Goal: Task Accomplishment & Management: Manage account settings

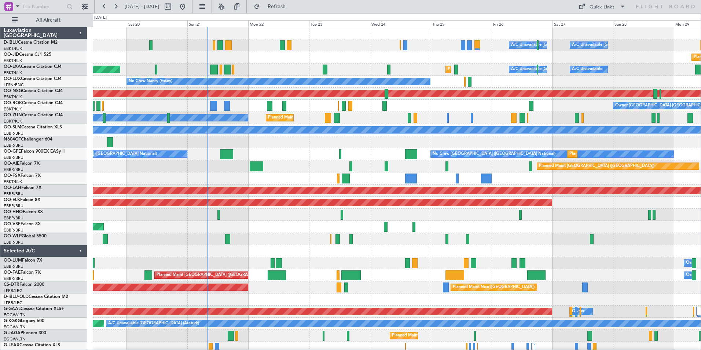
click at [279, 173] on div "A/C Unavailable [GEOGRAPHIC_DATA] ([GEOGRAPHIC_DATA] National) A/C Unavailable …" at bounding box center [397, 269] width 608 height 484
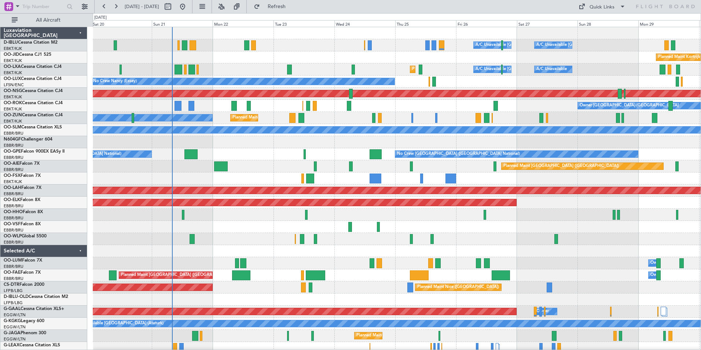
click at [456, 75] on div "Planned Maint Kortrijk-[GEOGRAPHIC_DATA] A/C Unavailable [GEOGRAPHIC_DATA] ([GE…" at bounding box center [397, 69] width 608 height 12
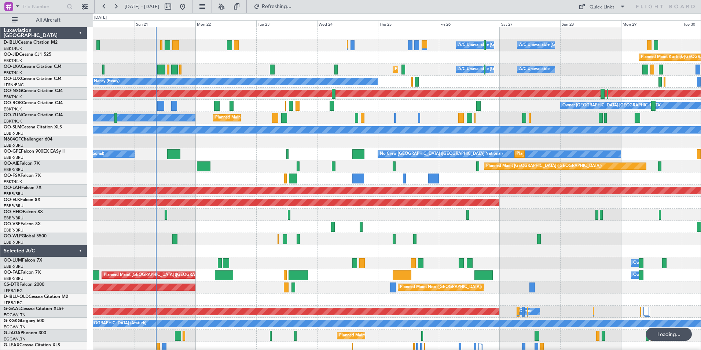
click at [247, 251] on div at bounding box center [397, 251] width 608 height 12
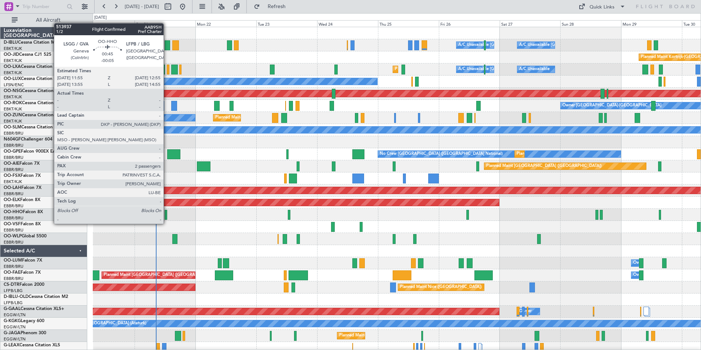
click at [167, 216] on div at bounding box center [166, 215] width 3 height 10
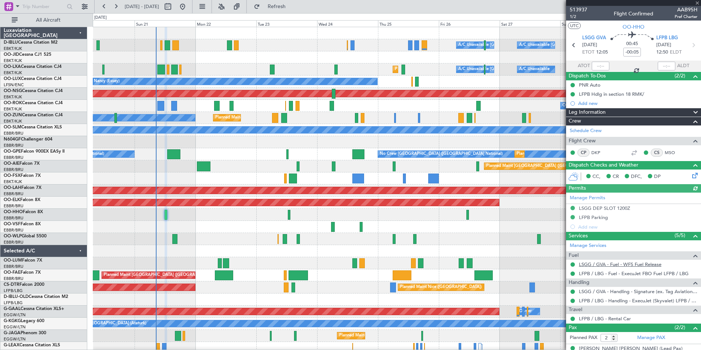
scroll to position [27, 0]
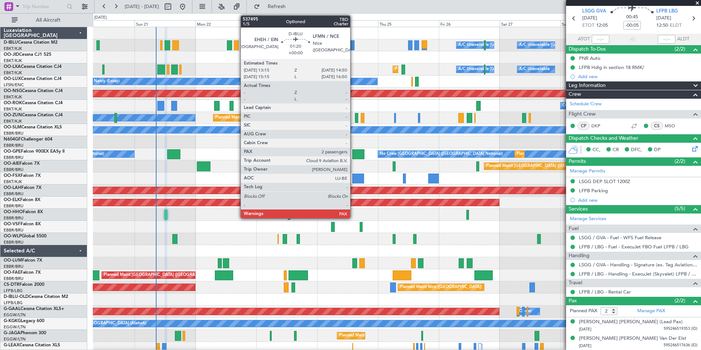
click at [354, 47] on div at bounding box center [353, 45] width 4 height 10
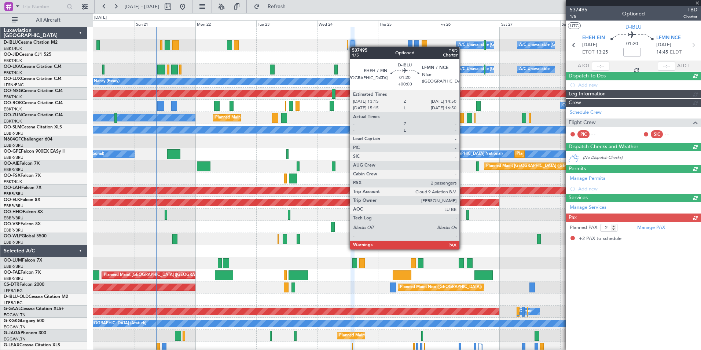
scroll to position [0, 0]
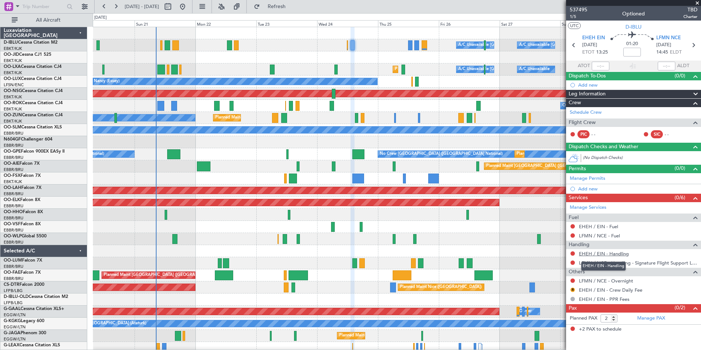
click at [598, 252] on link "EHEH / EIN - Handling" at bounding box center [604, 253] width 50 height 6
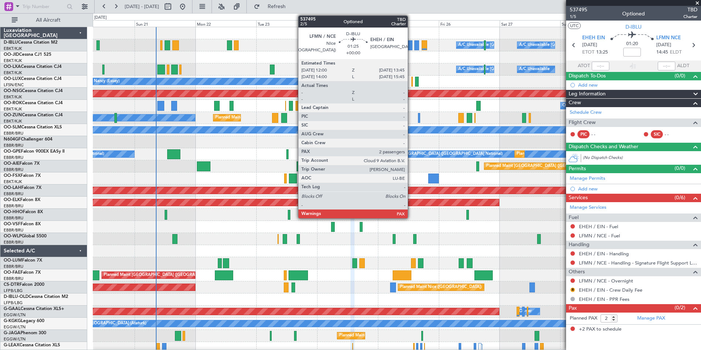
click at [411, 47] on div at bounding box center [410, 45] width 5 height 10
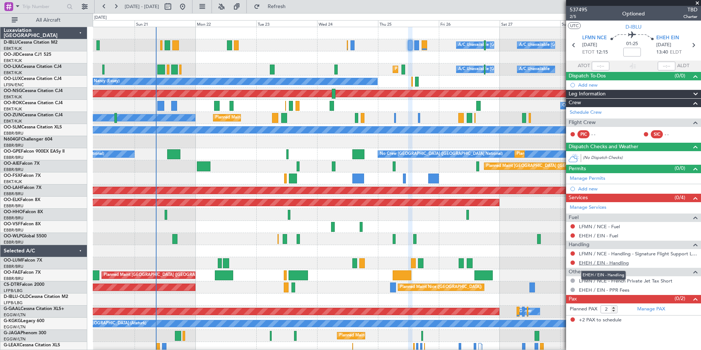
click at [595, 263] on link "EHEH / EIN - Handling" at bounding box center [604, 263] width 50 height 6
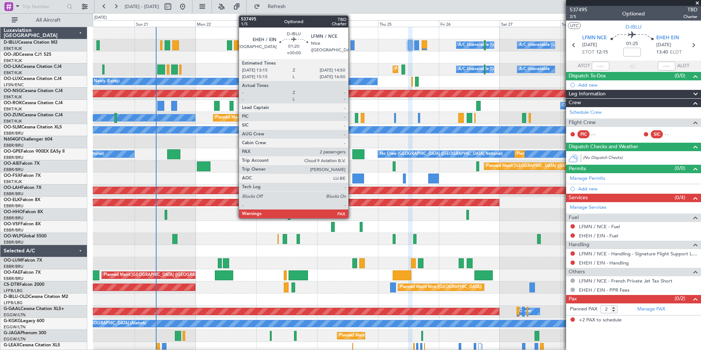
click at [352, 47] on div at bounding box center [353, 45] width 4 height 10
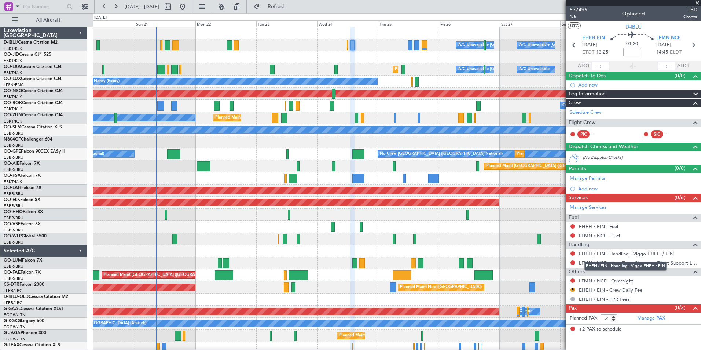
click at [607, 255] on link "EHEH / EIN - Handling - Viggo EHEH / EIN" at bounding box center [626, 253] width 95 height 6
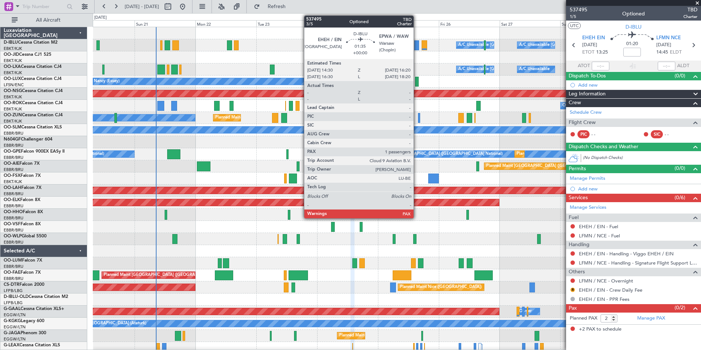
click at [417, 46] on div at bounding box center [416, 45] width 5 height 10
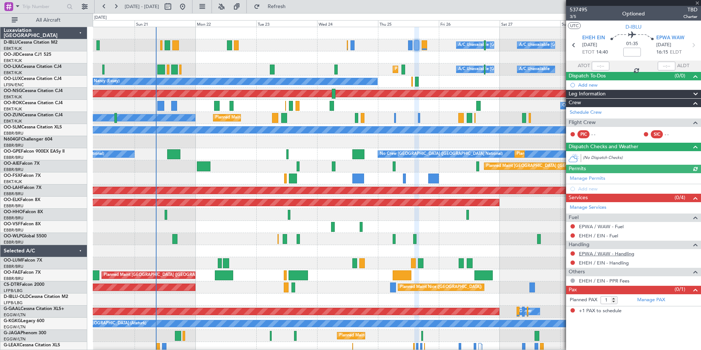
click at [601, 253] on link "EPWA / WAW - Handling" at bounding box center [606, 253] width 55 height 6
click at [593, 261] on link "EHEH / EIN - Handling" at bounding box center [604, 263] width 50 height 6
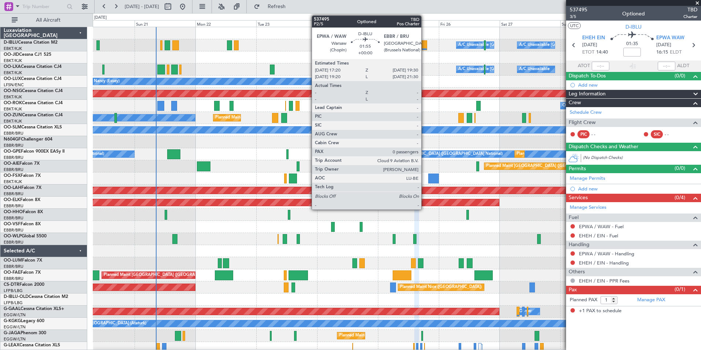
click at [425, 46] on div at bounding box center [425, 45] width 6 height 10
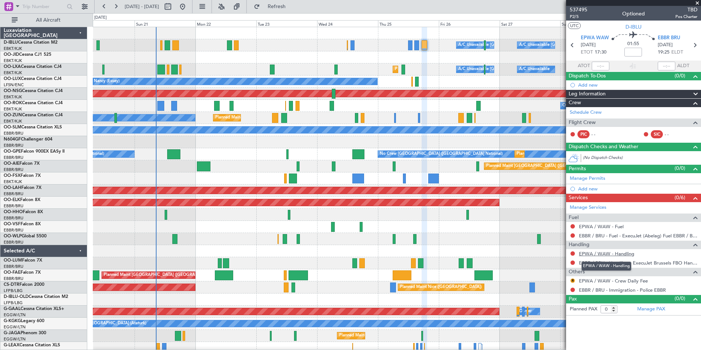
click at [611, 254] on link "EPWA / WAW - Handling" at bounding box center [606, 253] width 55 height 6
click at [584, 111] on link "Schedule Crew" at bounding box center [586, 112] width 32 height 7
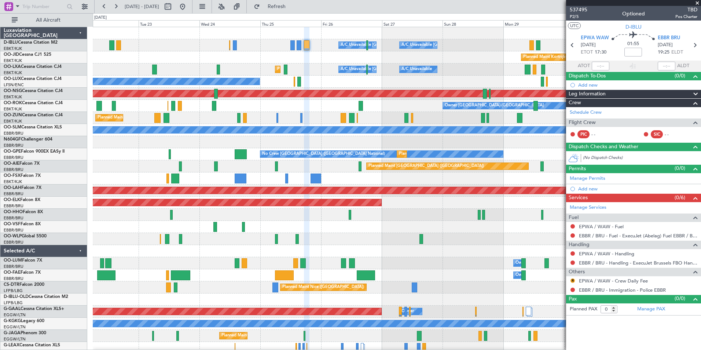
click at [347, 251] on div "A/C Unavailable [GEOGRAPHIC_DATA] ([GEOGRAPHIC_DATA] National) A/C Unavailable …" at bounding box center [397, 257] width 608 height 460
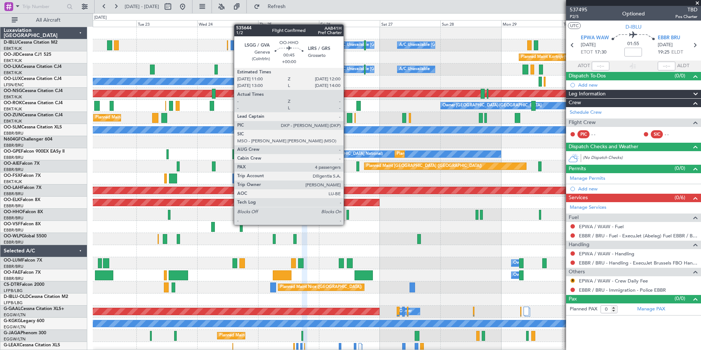
click at [347, 217] on div at bounding box center [348, 215] width 3 height 10
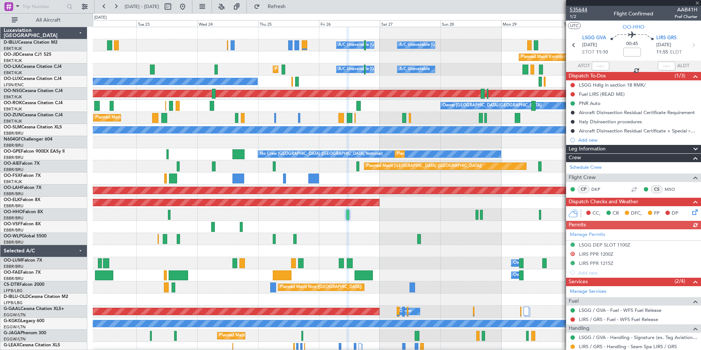
click at [585, 10] on span "535644" at bounding box center [579, 10] width 18 height 8
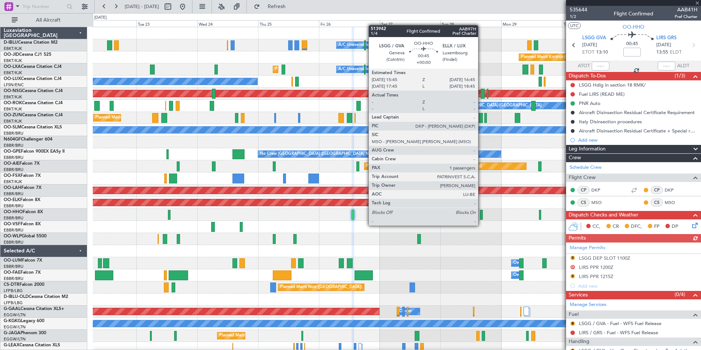
click at [482, 218] on div at bounding box center [481, 215] width 3 height 10
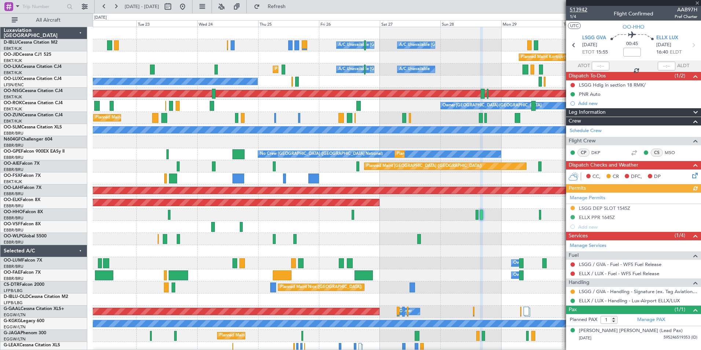
click at [575, 8] on span "513942" at bounding box center [579, 10] width 18 height 8
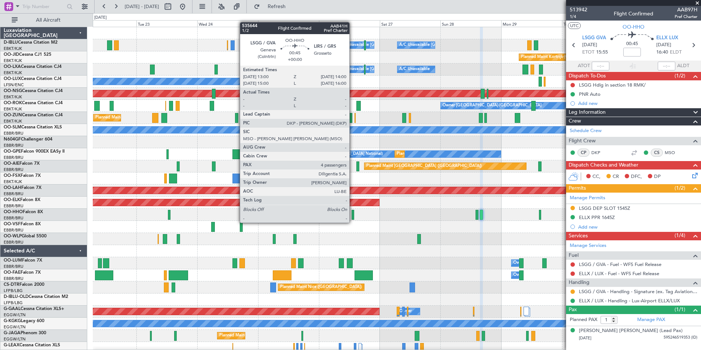
click at [353, 215] on div at bounding box center [353, 215] width 3 height 10
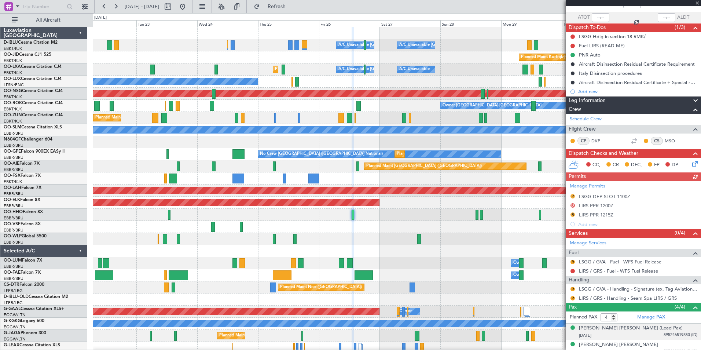
scroll to position [88, 0]
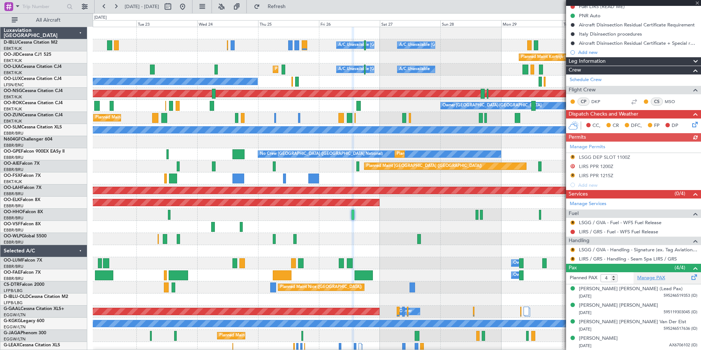
click at [651, 277] on link "Manage PAX" at bounding box center [651, 277] width 28 height 7
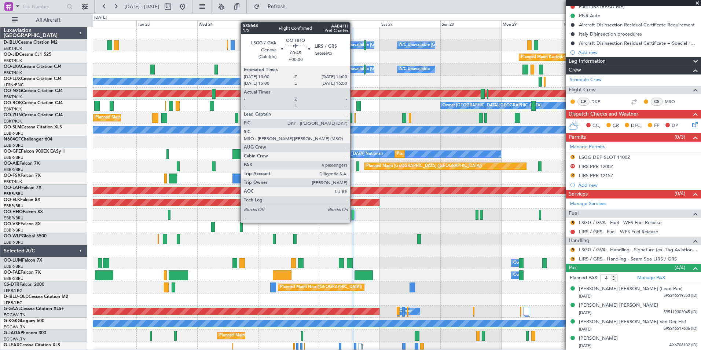
click at [354, 215] on div at bounding box center [353, 215] width 3 height 10
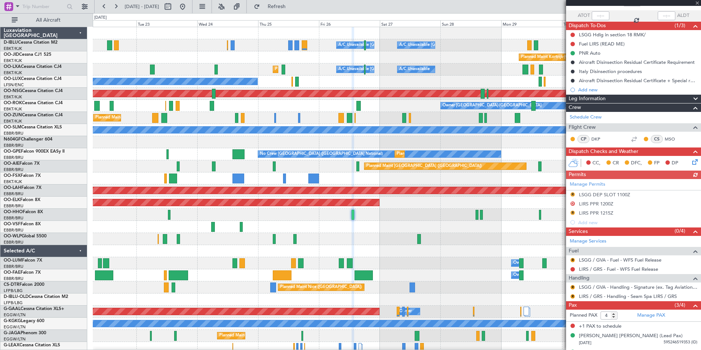
scroll to position [81, 0]
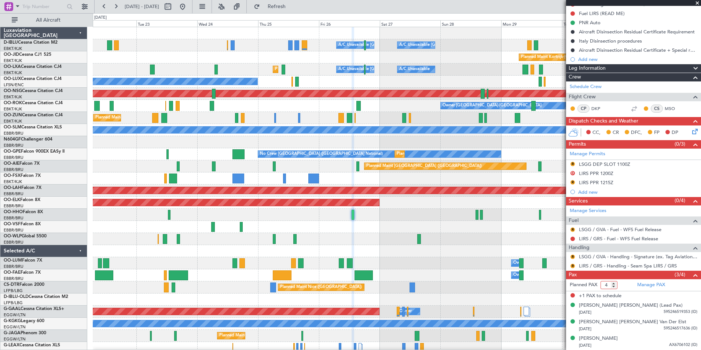
click at [615, 288] on input "4" at bounding box center [609, 285] width 17 height 8
type input "3"
click at [615, 285] on input "3" at bounding box center [609, 285] width 17 height 8
click at [691, 275] on span at bounding box center [695, 275] width 9 height 9
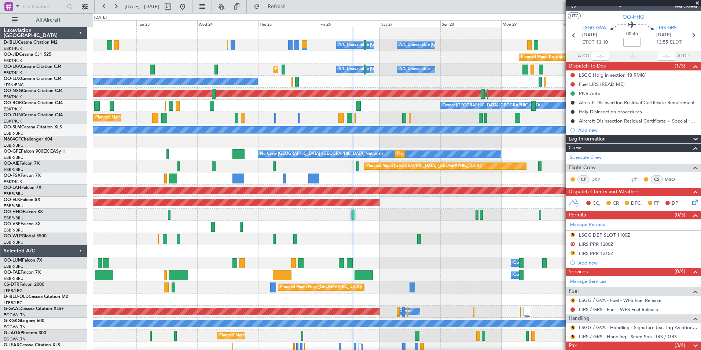
click at [692, 344] on span at bounding box center [695, 345] width 9 height 9
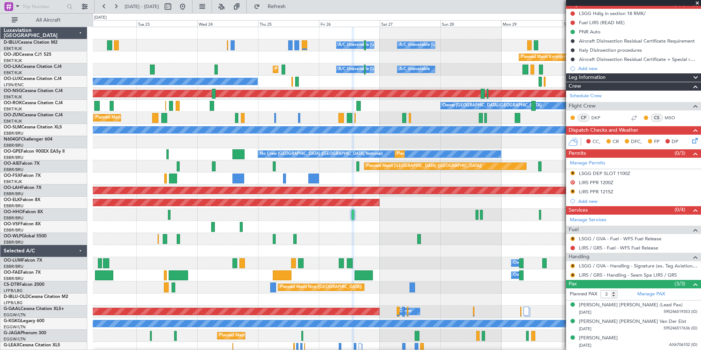
scroll to position [71, 0]
click at [352, 159] on div "A/C Unavailable [GEOGRAPHIC_DATA] ([GEOGRAPHIC_DATA] National) A/C Unavailable …" at bounding box center [397, 257] width 608 height 460
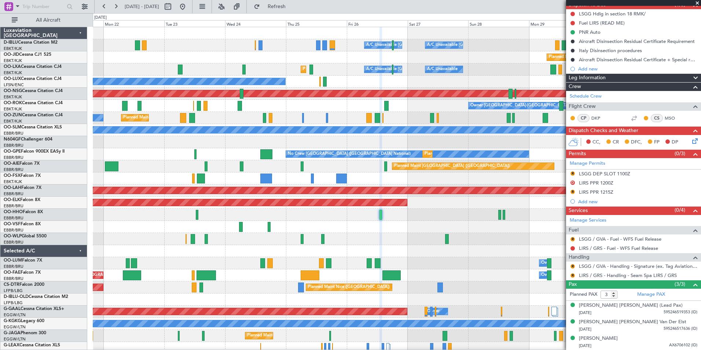
click at [333, 232] on div "A/C Unavailable [GEOGRAPHIC_DATA] ([GEOGRAPHIC_DATA] National) A/C Unavailable …" at bounding box center [397, 269] width 608 height 484
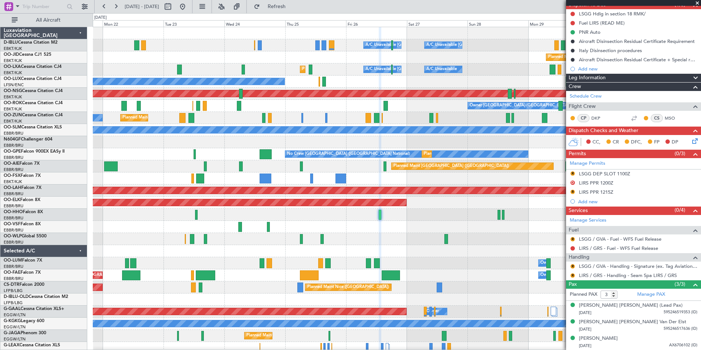
click at [393, 236] on div "A/C Unavailable [GEOGRAPHIC_DATA] ([GEOGRAPHIC_DATA] National) A/C Unavailable …" at bounding box center [397, 269] width 608 height 484
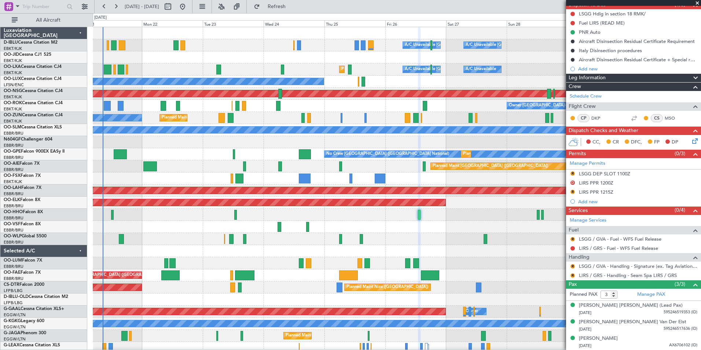
click at [433, 225] on div "A/C Unavailable [GEOGRAPHIC_DATA] ([GEOGRAPHIC_DATA] National) A/C Unavailable …" at bounding box center [397, 257] width 608 height 460
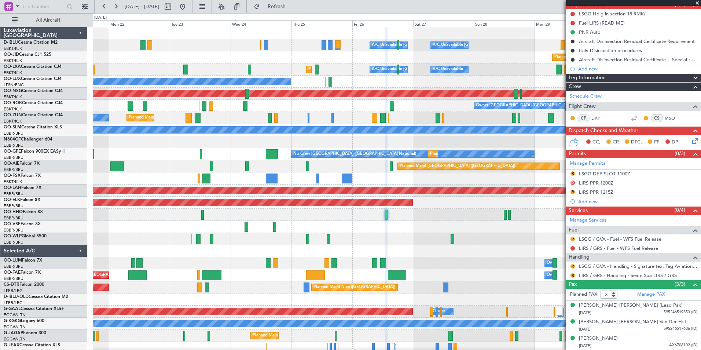
click at [387, 228] on div "AOG Maint [GEOGRAPHIC_DATA] ([GEOGRAPHIC_DATA] National)" at bounding box center [397, 227] width 608 height 12
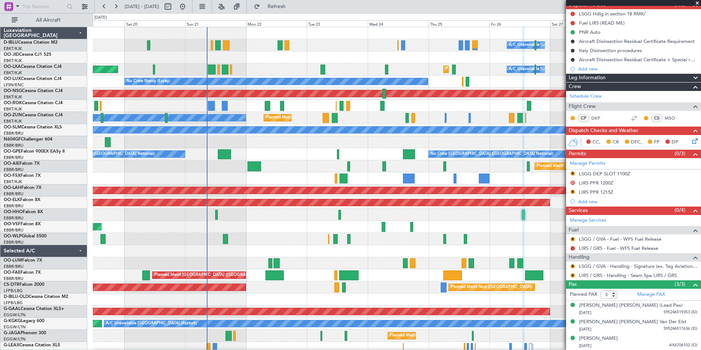
click at [391, 163] on div "A/C Unavailable [GEOGRAPHIC_DATA] ([GEOGRAPHIC_DATA] National) A/C Unavailable …" at bounding box center [397, 257] width 608 height 460
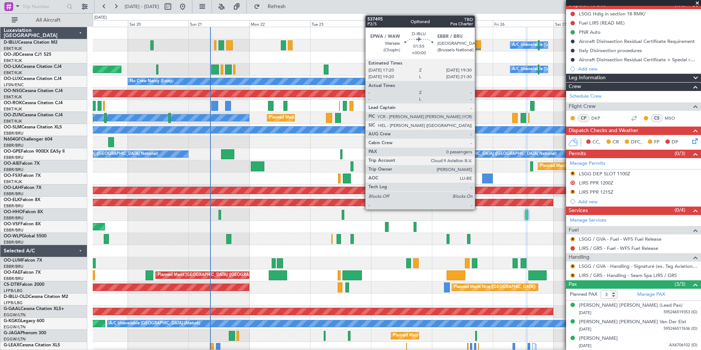
click at [478, 49] on div at bounding box center [479, 45] width 6 height 10
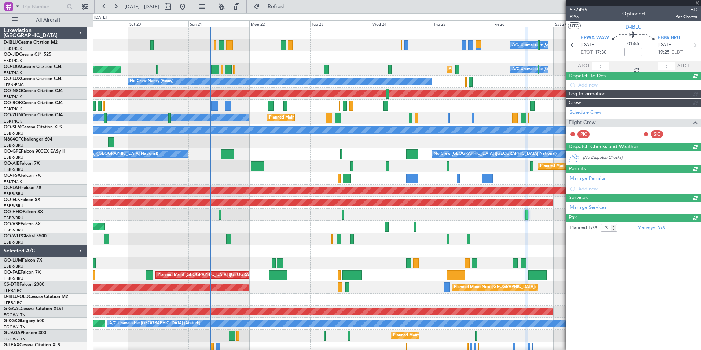
type input "0"
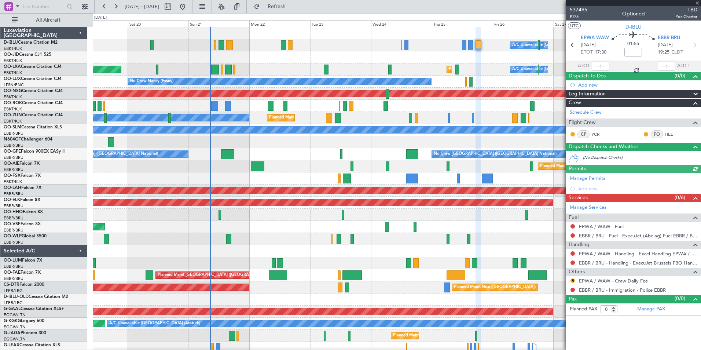
click at [583, 6] on span "537495" at bounding box center [579, 10] width 18 height 8
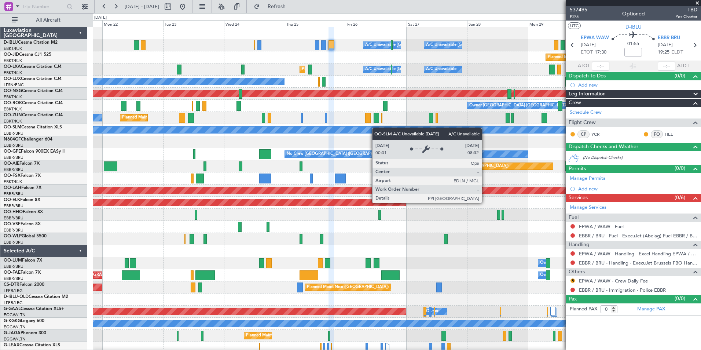
click at [344, 132] on div "A/C Unavailable [GEOGRAPHIC_DATA] ([GEOGRAPHIC_DATA] National) A/C Unavailable …" at bounding box center [397, 257] width 608 height 460
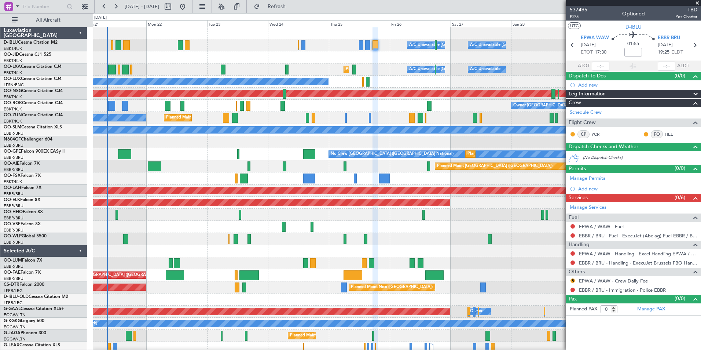
click at [306, 64] on div "A/C Unavailable [GEOGRAPHIC_DATA] ([GEOGRAPHIC_DATA] National) A/C Unavailable …" at bounding box center [397, 257] width 608 height 460
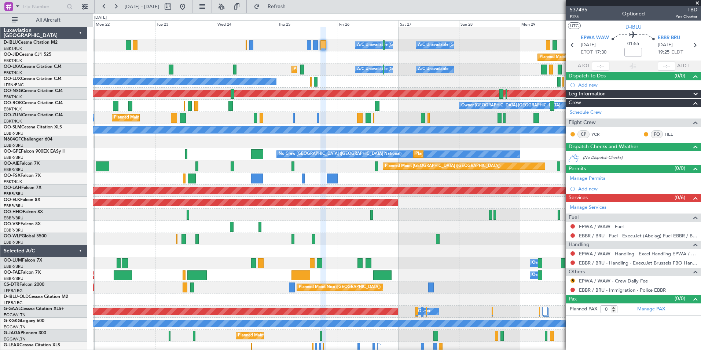
click at [427, 211] on div "A/C Unavailable [GEOGRAPHIC_DATA] ([GEOGRAPHIC_DATA] National) A/C Unavailable …" at bounding box center [397, 257] width 608 height 460
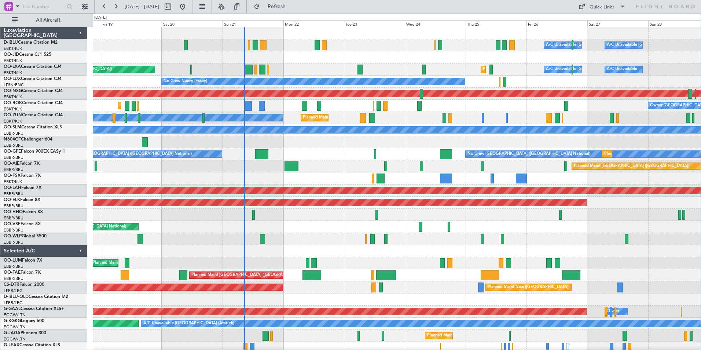
click at [425, 157] on div "A/C Unavailable [GEOGRAPHIC_DATA] ([GEOGRAPHIC_DATA] National) A/C Unavailable …" at bounding box center [397, 269] width 608 height 484
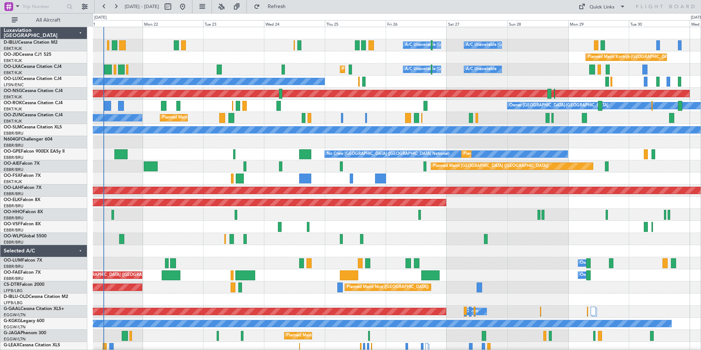
click at [300, 254] on div at bounding box center [397, 251] width 608 height 12
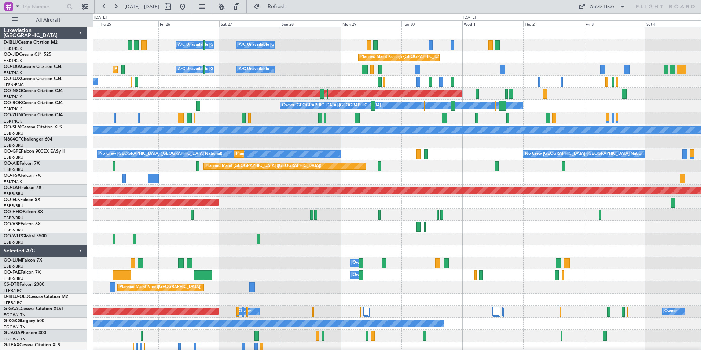
click at [166, 254] on div "A/C Unavailable Brussels (Brussels National) A/C Unavailable Kortrijk-Wevelgem …" at bounding box center [397, 257] width 608 height 460
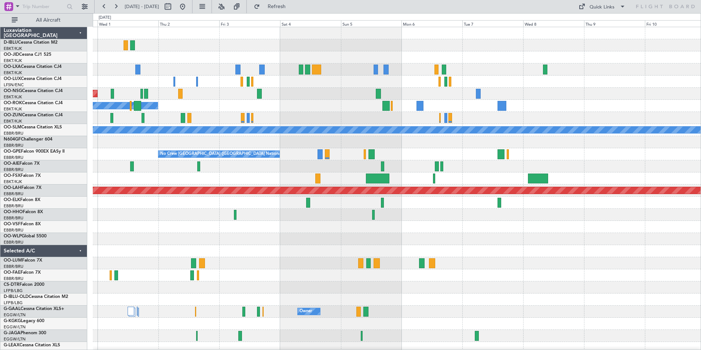
click at [228, 272] on div "Planned Maint Kortrijk-Wevelgem Planned Maint Paris (Le Bourget) Owner Kortrijk…" at bounding box center [397, 257] width 608 height 460
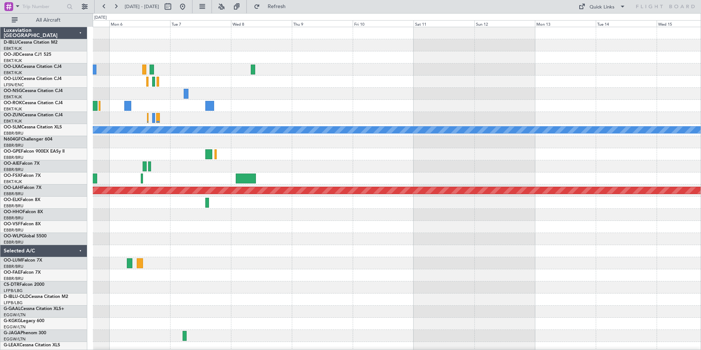
click at [314, 282] on div "A/C Unavailable Monchengladbach No Crew Brussels (Brussels National) Planned Ma…" at bounding box center [397, 257] width 608 height 460
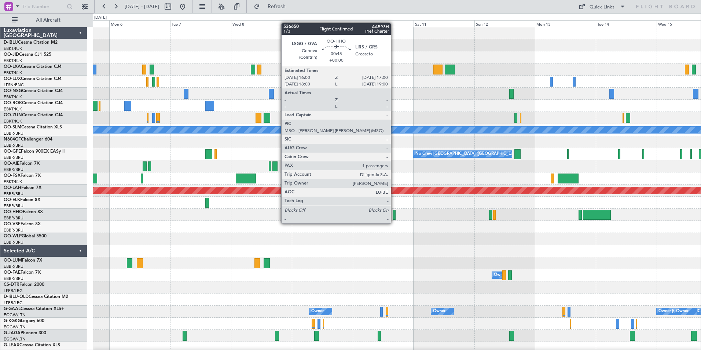
click at [394, 216] on div at bounding box center [394, 215] width 3 height 10
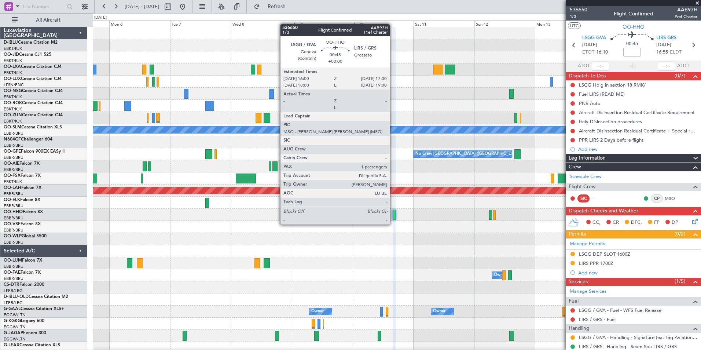
click at [393, 217] on div at bounding box center [394, 215] width 3 height 10
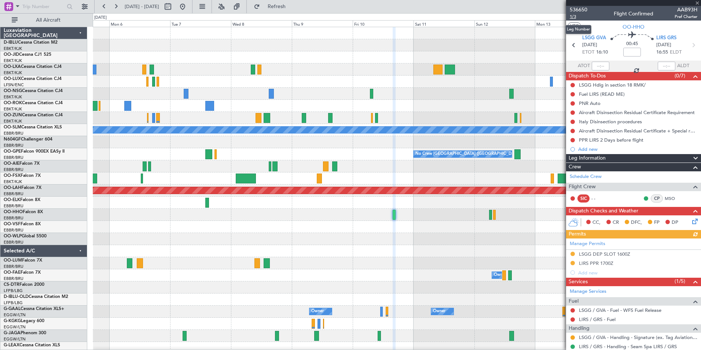
click at [574, 18] on span "1/3" at bounding box center [579, 17] width 18 height 6
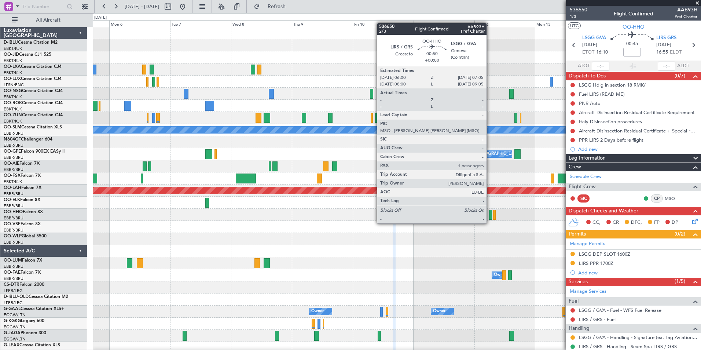
click at [490, 216] on div at bounding box center [490, 215] width 3 height 10
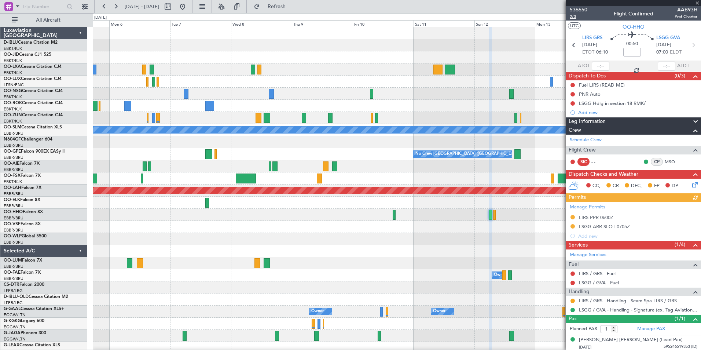
click at [576, 18] on span "2/3" at bounding box center [579, 17] width 18 height 6
click at [699, 3] on span at bounding box center [697, 3] width 7 height 7
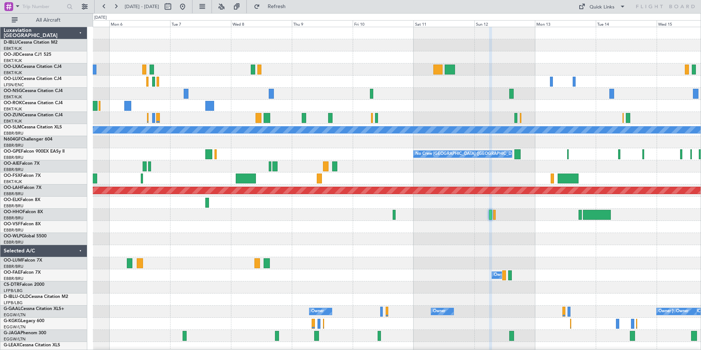
type input "0"
click at [594, 7] on div "Quick Links" at bounding box center [602, 7] width 25 height 7
click at [596, 16] on button "Trip Builder" at bounding box center [602, 24] width 55 height 18
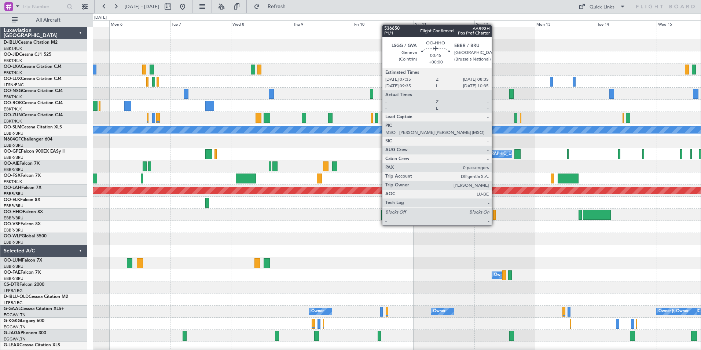
click at [495, 219] on div at bounding box center [494, 215] width 3 height 10
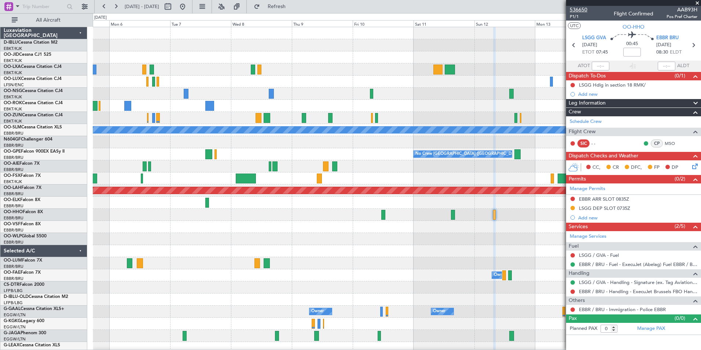
click at [584, 8] on span "536650" at bounding box center [579, 10] width 18 height 8
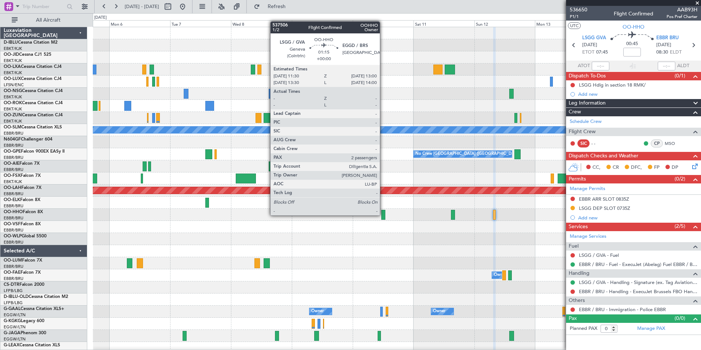
click at [383, 215] on div at bounding box center [383, 215] width 4 height 10
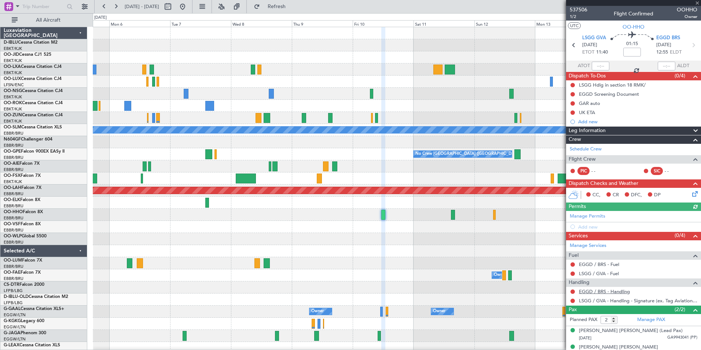
click at [602, 288] on link "EGGD / BRS - Handling" at bounding box center [604, 291] width 51 height 6
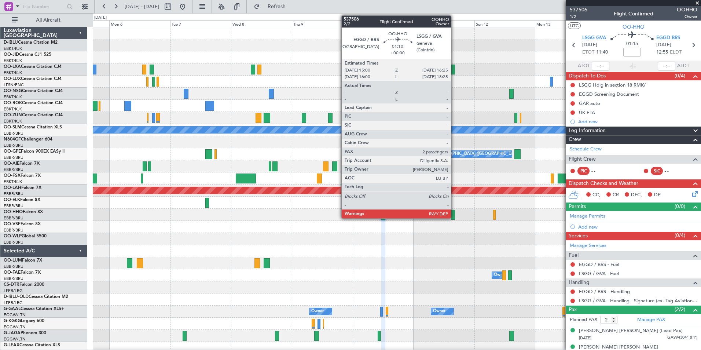
click at [454, 213] on div at bounding box center [453, 215] width 4 height 10
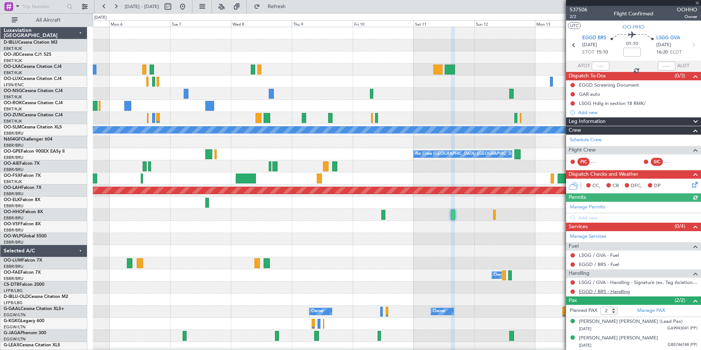
click at [596, 293] on link "EGGD / BRS - Handling" at bounding box center [604, 291] width 51 height 6
click at [577, 11] on span "537506" at bounding box center [579, 10] width 18 height 8
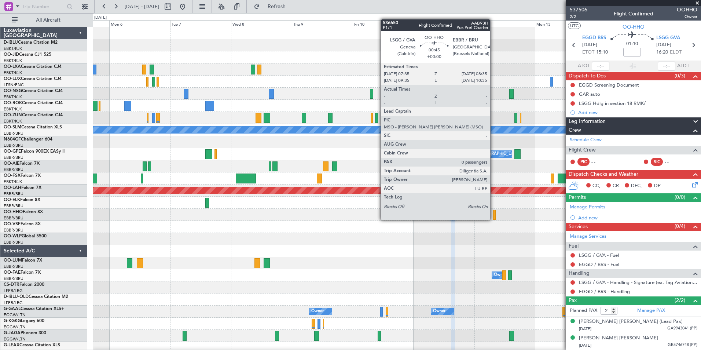
click at [494, 213] on div at bounding box center [494, 215] width 3 height 10
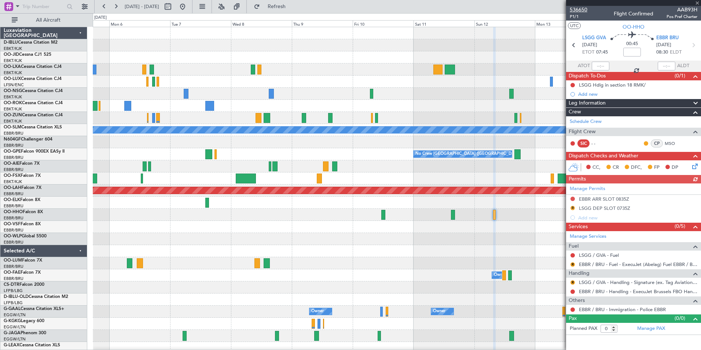
click at [579, 7] on span "536650" at bounding box center [579, 10] width 18 height 8
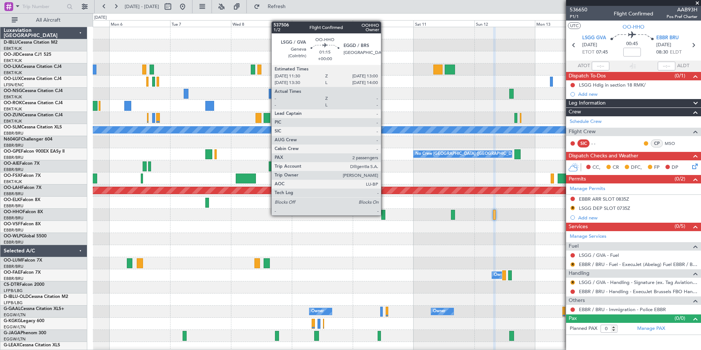
click at [383, 215] on div at bounding box center [383, 215] width 4 height 10
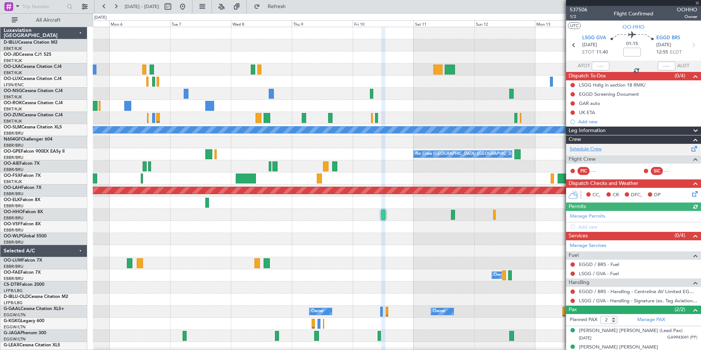
click at [599, 149] on link "Schedule Crew" at bounding box center [586, 149] width 32 height 7
click at [580, 6] on span "537506" at bounding box center [579, 10] width 18 height 8
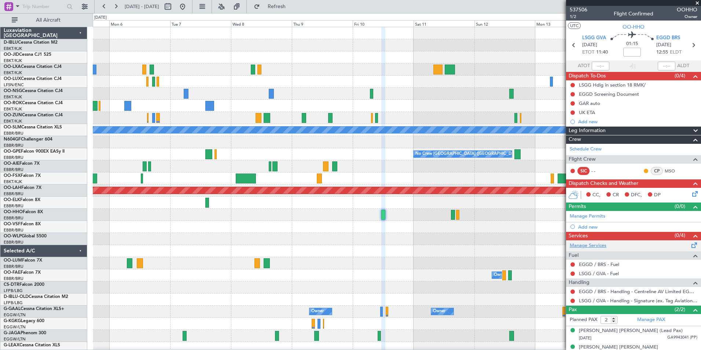
click at [597, 244] on link "Manage Services" at bounding box center [588, 245] width 37 height 7
click at [577, 10] on span "537506" at bounding box center [579, 10] width 18 height 8
click at [460, 214] on div at bounding box center [397, 215] width 608 height 12
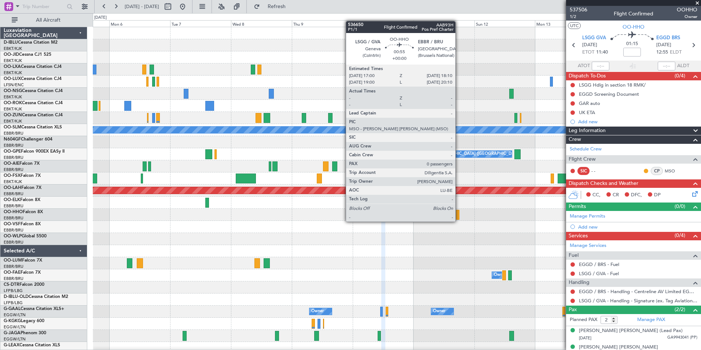
click at [459, 215] on div at bounding box center [457, 215] width 3 height 10
click at [457, 214] on div at bounding box center [457, 215] width 3 height 10
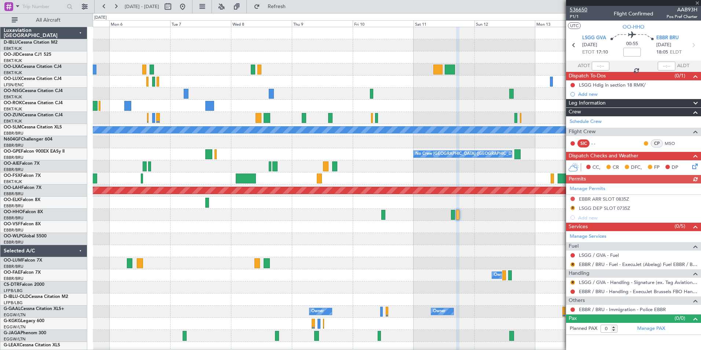
click at [584, 9] on span "536650" at bounding box center [579, 10] width 18 height 8
click at [549, 232] on div at bounding box center [397, 227] width 608 height 12
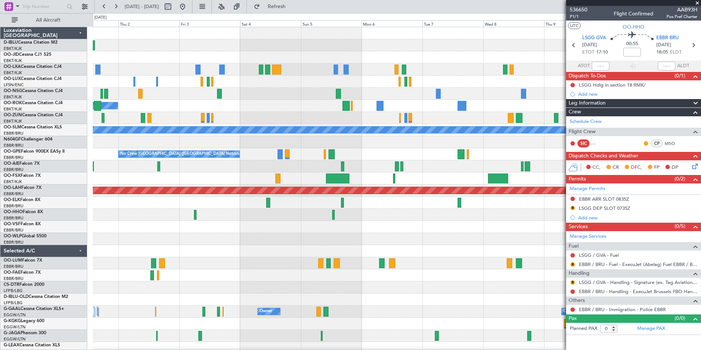
click at [502, 233] on div "Planned Maint Kortrijk-Wevelgem Planned Maint Paris (Le Bourget) Owner Kortrijk…" at bounding box center [397, 269] width 608 height 484
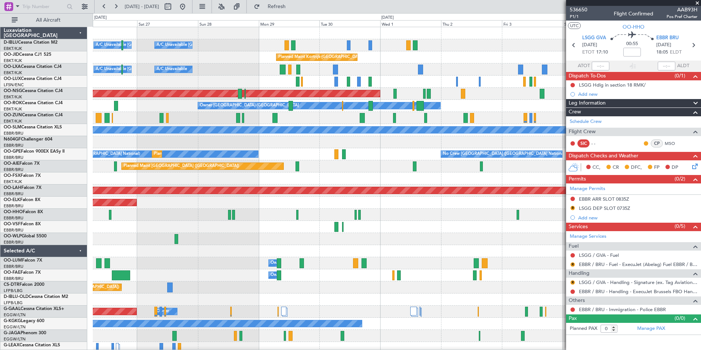
click at [455, 233] on div "A/C Unavailable Kortrijk-Wevelgem A/C Unavailable Brussels (Brussels National) …" at bounding box center [397, 269] width 608 height 484
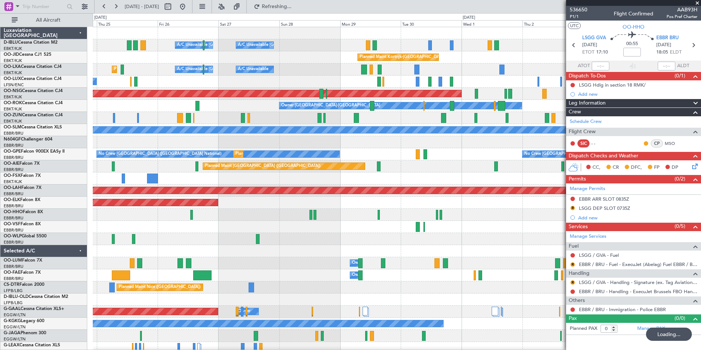
click at [397, 228] on div at bounding box center [397, 227] width 608 height 12
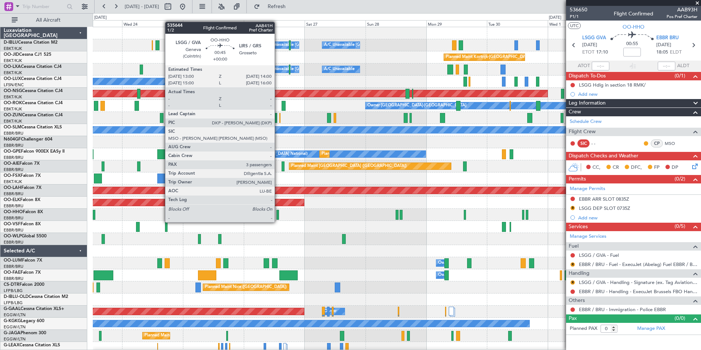
click at [278, 215] on div at bounding box center [278, 215] width 3 height 10
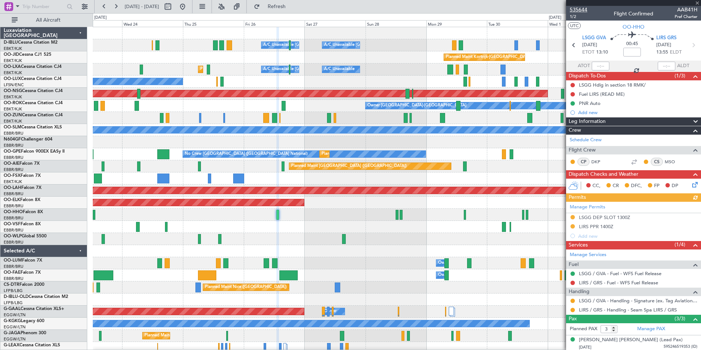
click at [582, 11] on span "535644" at bounding box center [579, 10] width 18 height 8
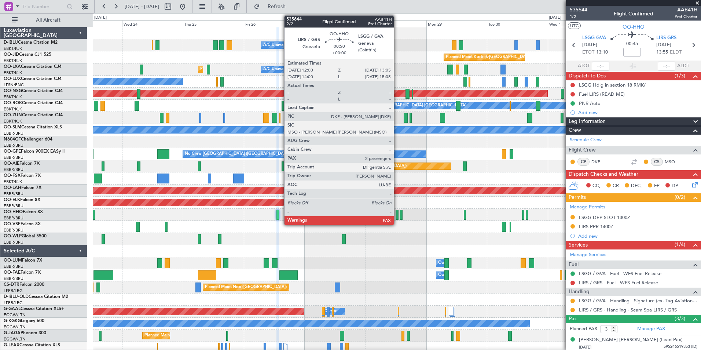
click at [397, 216] on div at bounding box center [397, 215] width 3 height 10
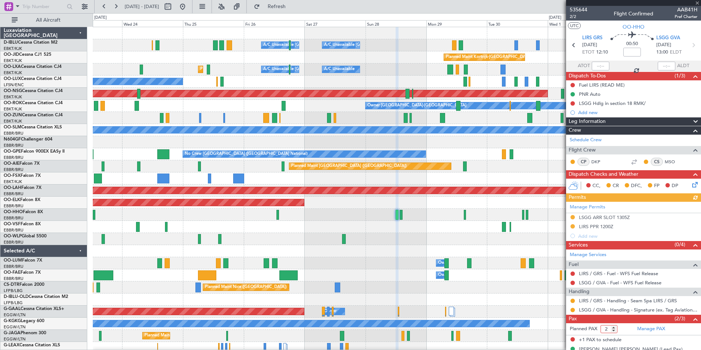
type input "2"
click at [614, 330] on input "2" at bounding box center [609, 329] width 17 height 8
click at [689, 315] on mat-tooltip-component "LSGG / GVA - Handling - Signature (ex. Tag Aviation) LSGG / GVA" at bounding box center [629, 321] width 135 height 19
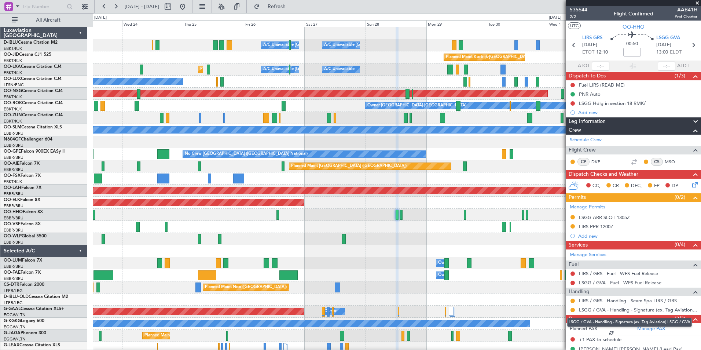
click at [691, 321] on mat-tooltip-component "LSGG / GVA - Handling - Signature (ex. Tag Aviation) LSGG / GVA" at bounding box center [629, 321] width 135 height 19
click at [691, 318] on mat-tooltip-component "LSGG / GVA - Handling - Signature (ex. Tag Aviation) LSGG / GVA" at bounding box center [629, 321] width 135 height 19
click at [691, 315] on span at bounding box center [695, 319] width 9 height 9
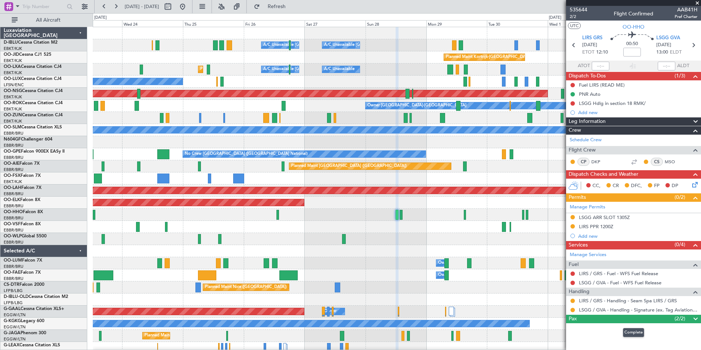
click at [691, 316] on span at bounding box center [695, 319] width 9 height 9
click at [578, 10] on span "535644" at bounding box center [579, 10] width 18 height 8
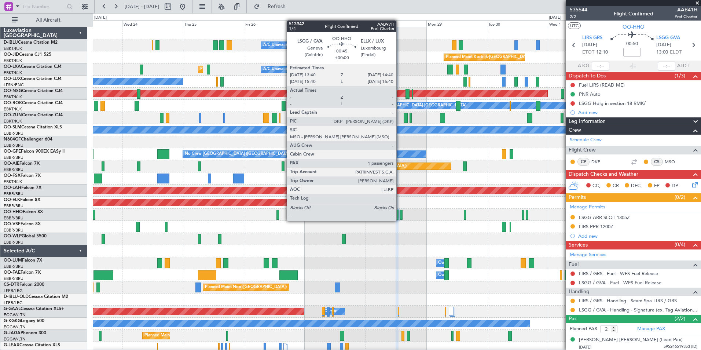
click at [400, 213] on div at bounding box center [401, 215] width 3 height 10
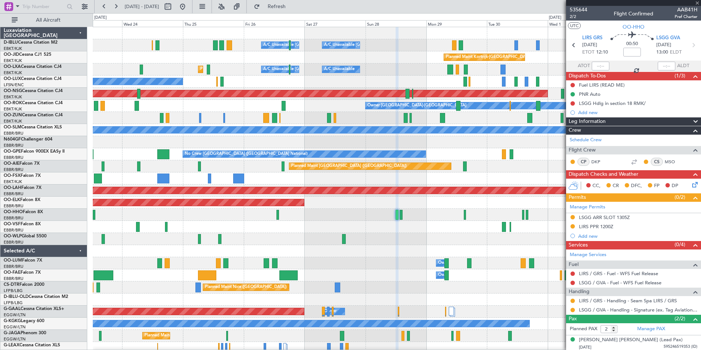
type input "1"
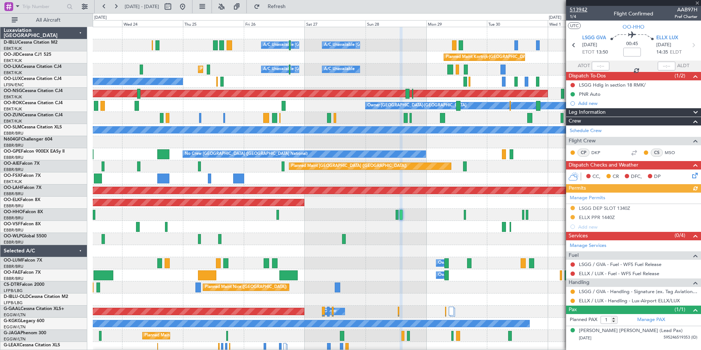
click at [579, 10] on span "513942" at bounding box center [579, 10] width 18 height 8
click at [474, 250] on div "A/C Unavailable Brussels (Brussels National) A/C Unavailable Kortrijk-Wevelgem …" at bounding box center [397, 257] width 608 height 460
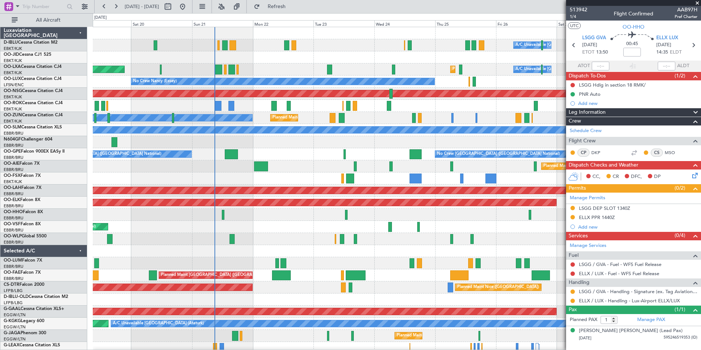
click at [485, 226] on div "A/C Unavailable Brussels (Brussels National) A/C Unavailable Kortrijk-Wevelgem …" at bounding box center [397, 257] width 608 height 460
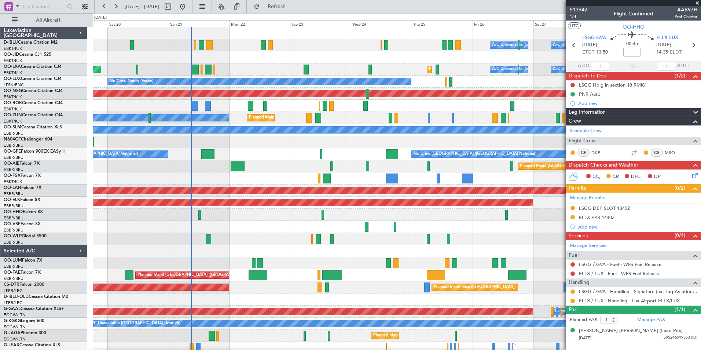
click at [265, 224] on div "A/C Unavailable Brussels (Brussels National) A/C Unavailable Kortrijk-Wevelgem …" at bounding box center [397, 257] width 608 height 460
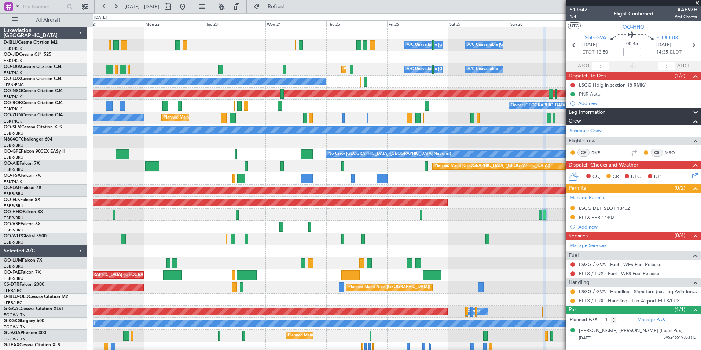
click at [304, 226] on div "A/C Unavailable Brussels (Brussels National) A/C Unavailable Kortrijk-Wevelgem …" at bounding box center [397, 257] width 608 height 460
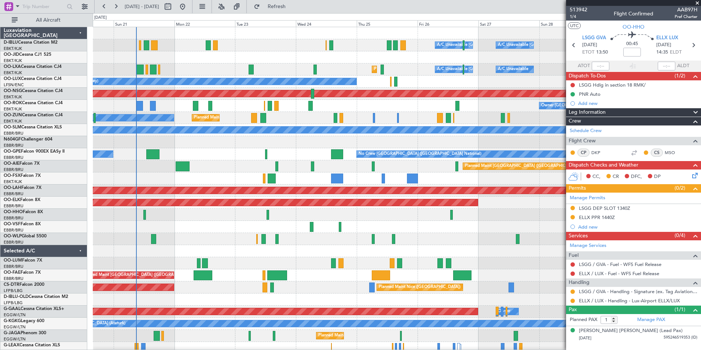
click at [204, 178] on div "A/C Unavailable Brussels (Brussels National) A/C Unavailable Kortrijk-Wevelgem …" at bounding box center [397, 257] width 608 height 460
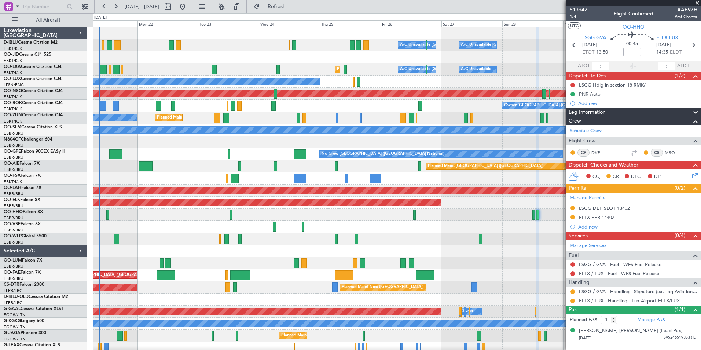
click at [329, 226] on div "A/C Unavailable Brussels (Brussels National) A/C Unavailable Kortrijk-Wevelgem …" at bounding box center [397, 257] width 608 height 460
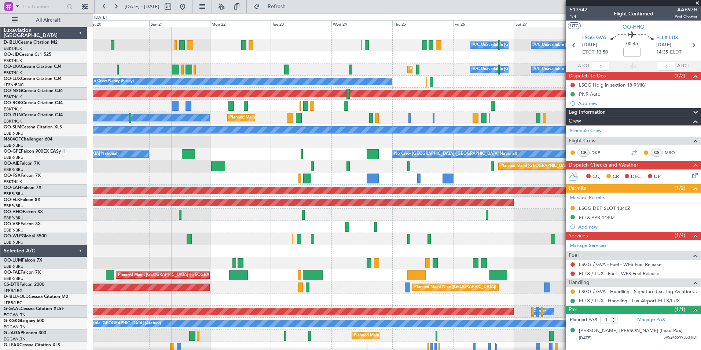
click at [425, 227] on div "AOG Maint [GEOGRAPHIC_DATA] ([GEOGRAPHIC_DATA] National)" at bounding box center [397, 227] width 608 height 12
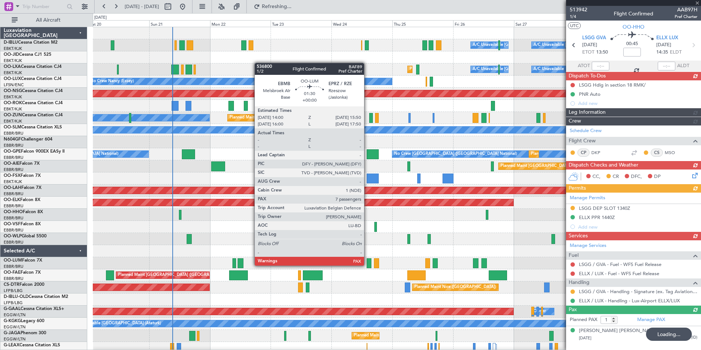
click at [139, 265] on div "A/C Unavailable Brussels (Brussels National) A/C Unavailable Kortrijk-Wevelgem …" at bounding box center [397, 257] width 608 height 460
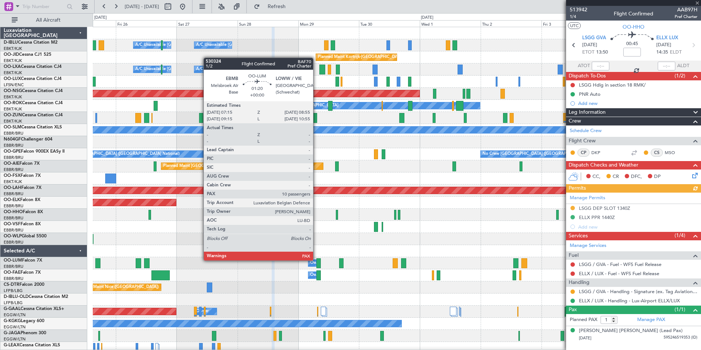
click at [211, 268] on div "A/C Unavailable Brussels (Brussels National) A/C Unavailable Kortrijk-Wevelgem …" at bounding box center [397, 257] width 608 height 460
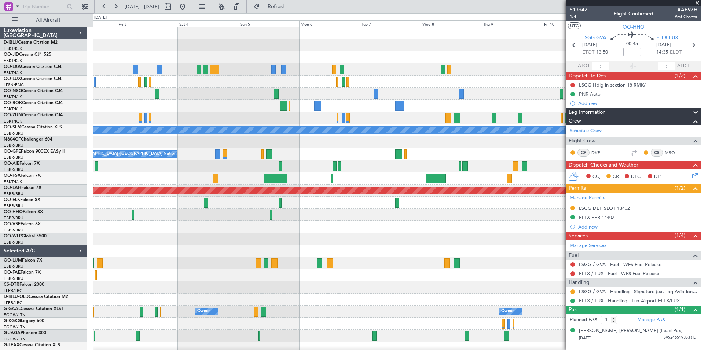
click at [264, 249] on div "Planned Maint Kortrijk-Wevelgem Planned Maint Paris (Le Bourget) Owner Kortrijk…" at bounding box center [397, 257] width 608 height 460
click at [155, 242] on div "Planned Maint Kortrijk-Wevelgem Planned Maint Paris (Le Bourget) Owner Kortrijk…" at bounding box center [397, 257] width 608 height 460
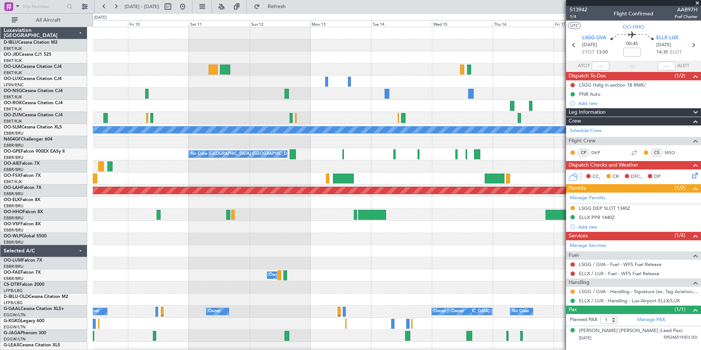
click at [241, 249] on div "A/C Unavailable Monchengladbach No Crew Brussels (Brussels National) No Crew Br…" at bounding box center [397, 257] width 608 height 460
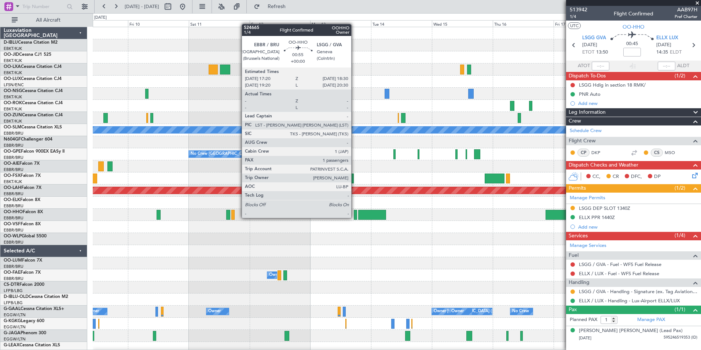
click at [355, 218] on div at bounding box center [355, 215] width 3 height 10
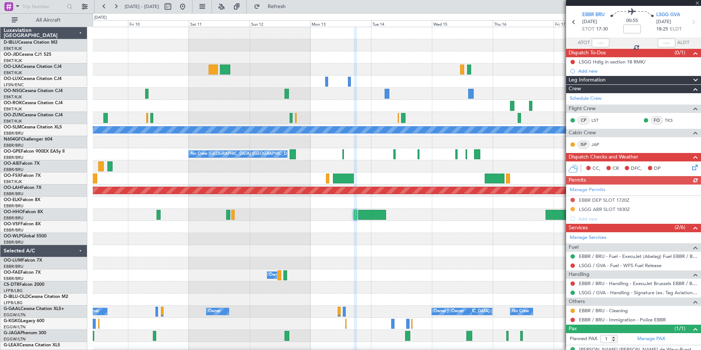
scroll to position [34, 0]
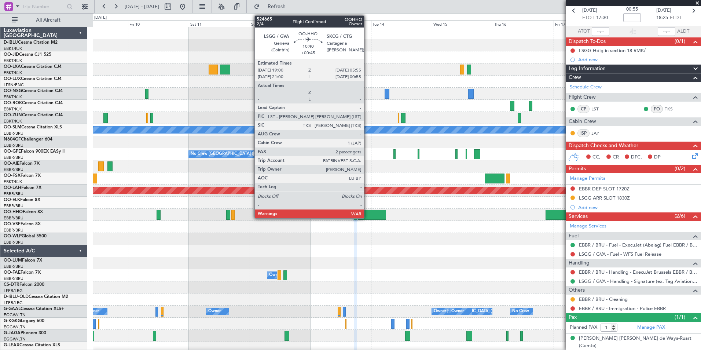
click at [367, 216] on div at bounding box center [372, 215] width 28 height 10
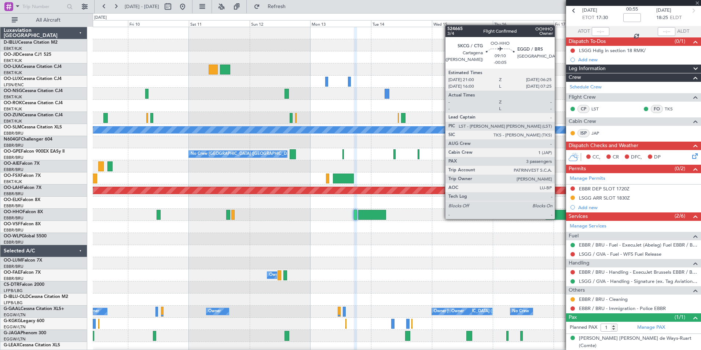
type input "+00:45"
type input "2"
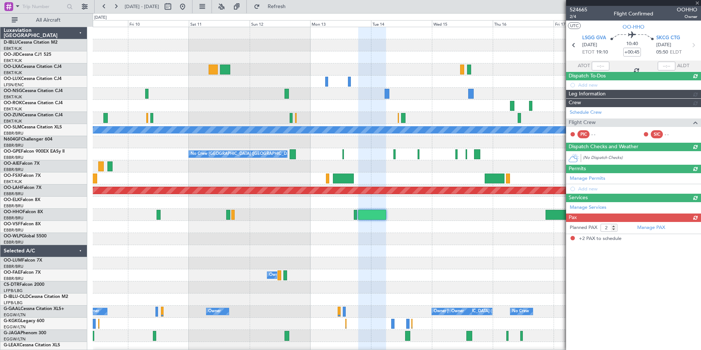
scroll to position [0, 0]
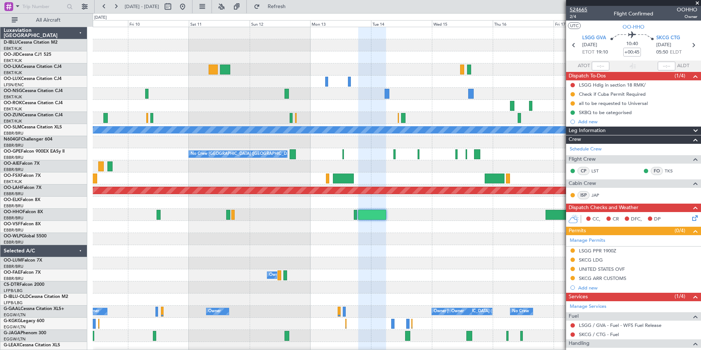
click at [581, 10] on span "524665" at bounding box center [579, 10] width 18 height 8
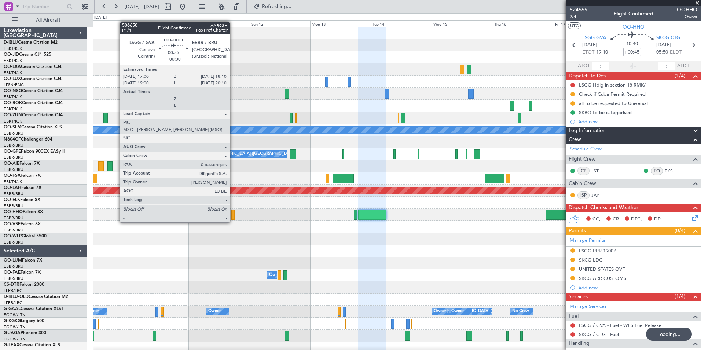
click at [233, 216] on div at bounding box center [232, 215] width 3 height 10
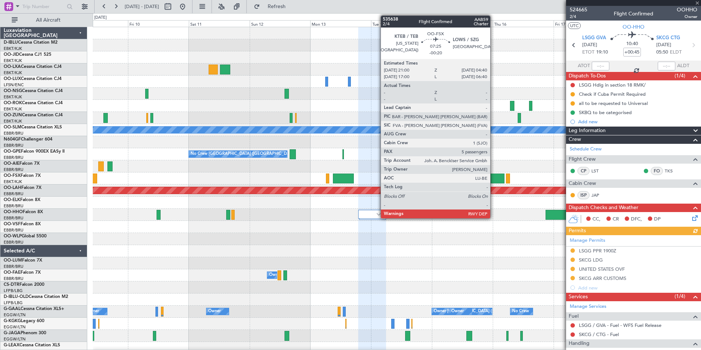
type input "0"
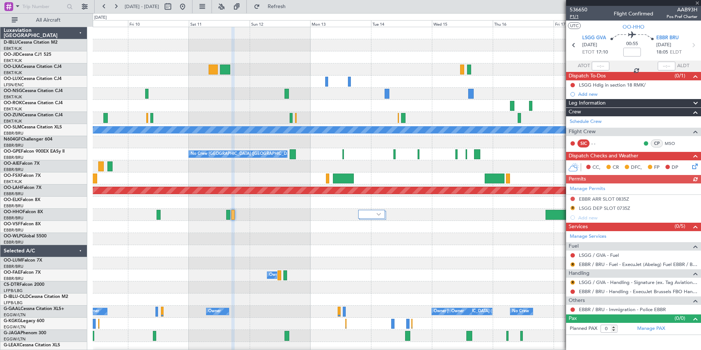
click at [573, 18] on span "P1/1" at bounding box center [579, 17] width 18 height 6
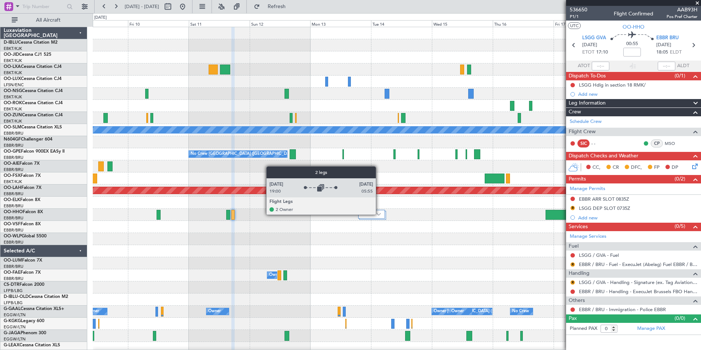
click at [379, 214] on img at bounding box center [379, 214] width 4 height 3
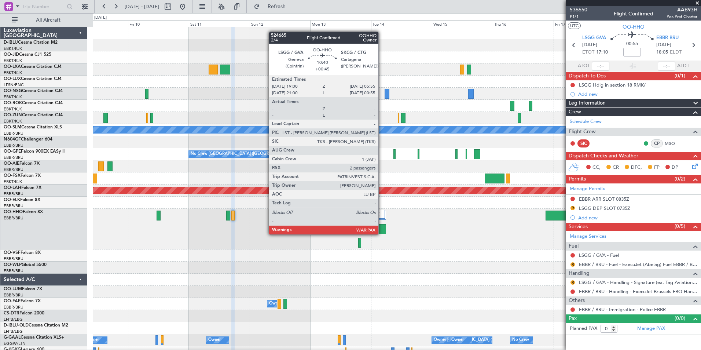
click at [382, 234] on div at bounding box center [372, 229] width 28 height 10
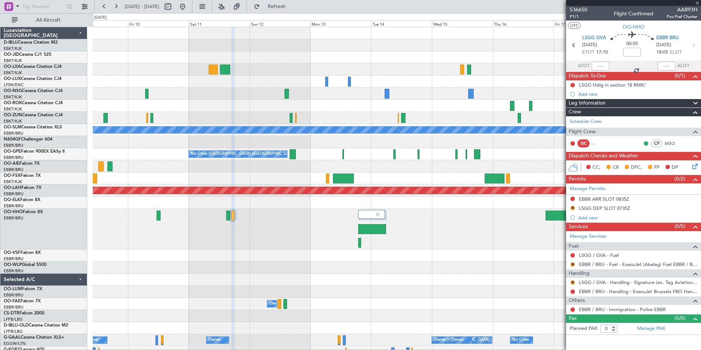
click at [383, 231] on div at bounding box center [372, 229] width 28 height 10
type input "+00:45"
type input "2"
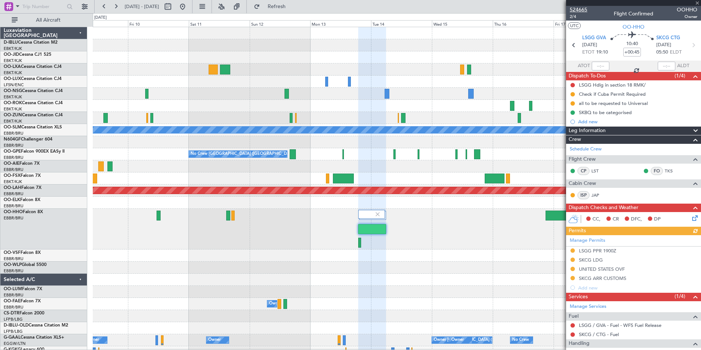
click at [580, 8] on span "524665" at bounding box center [579, 10] width 18 height 8
click at [592, 148] on link "Schedule Crew" at bounding box center [586, 149] width 32 height 7
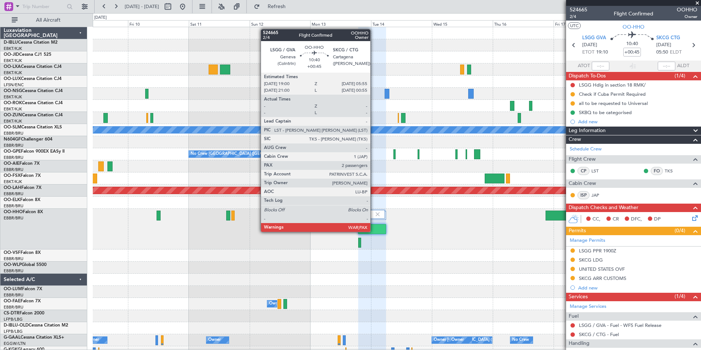
click at [374, 231] on div at bounding box center [372, 229] width 28 height 10
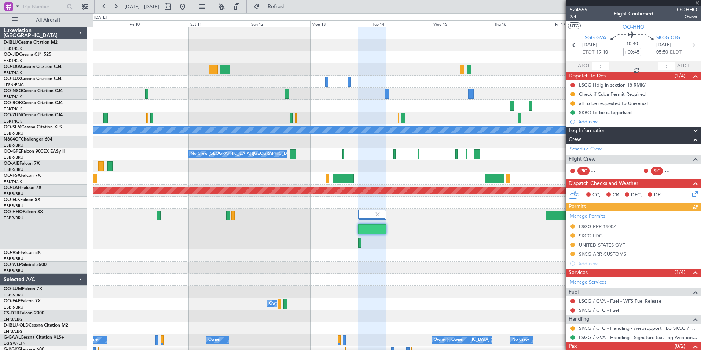
click at [582, 8] on span "524665" at bounding box center [579, 10] width 18 height 8
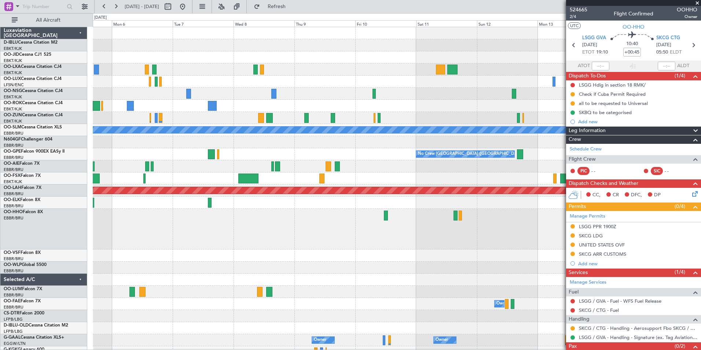
click at [432, 175] on div "A/C Unavailable Monchengladbach No Crew Brussels (Brussels National) No Crew Br…" at bounding box center [397, 289] width 608 height 525
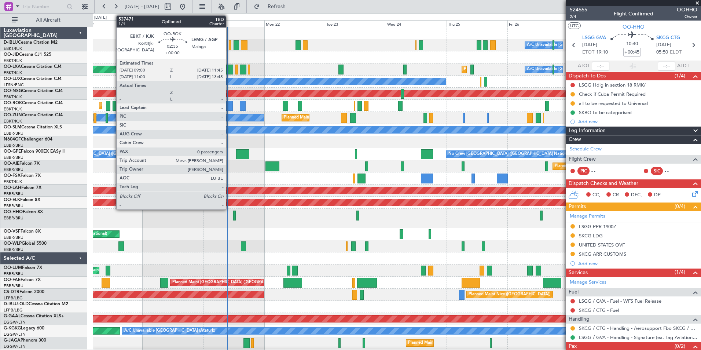
click at [230, 105] on div at bounding box center [229, 106] width 7 height 10
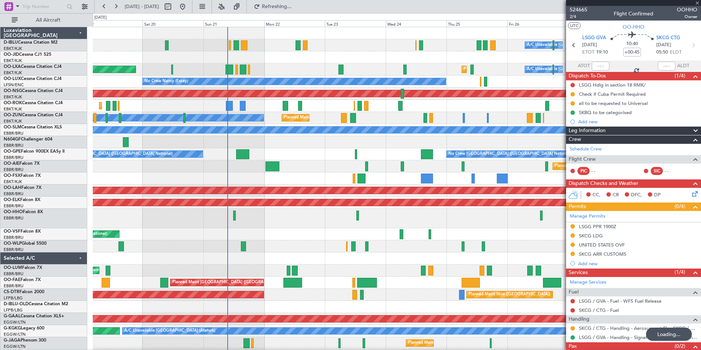
type input "0"
type input "+00:45"
type input "2"
click at [581, 8] on span "524665" at bounding box center [579, 10] width 18 height 8
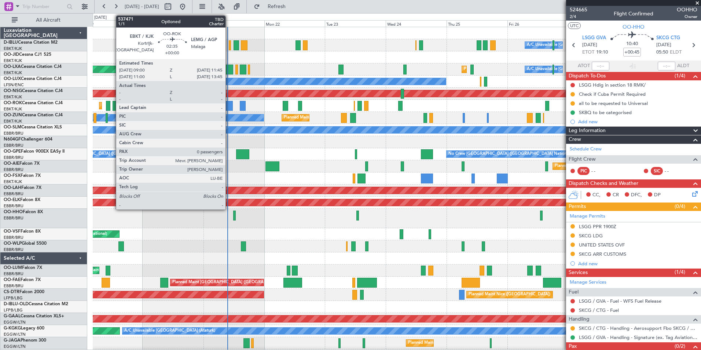
click at [229, 106] on div at bounding box center [229, 106] width 7 height 10
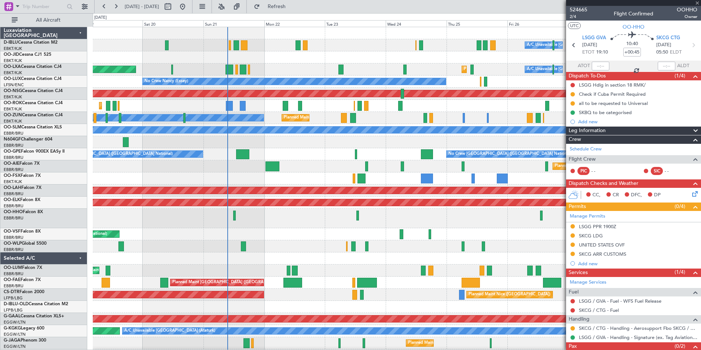
type input "0"
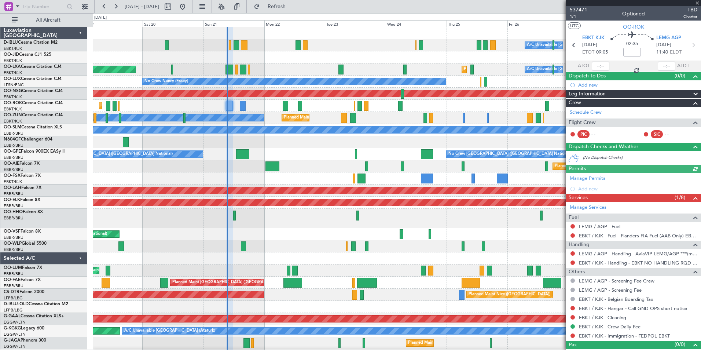
click at [578, 8] on span "537471" at bounding box center [579, 10] width 18 height 8
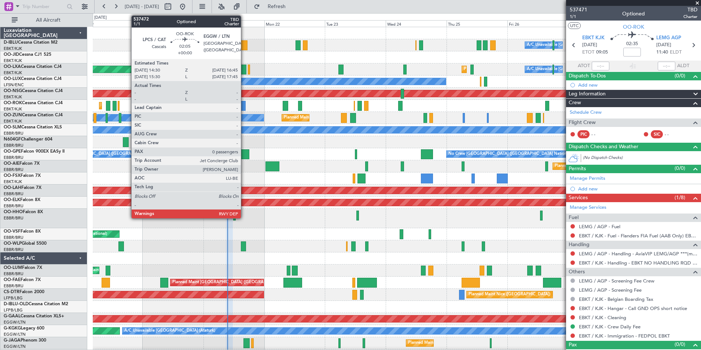
click at [244, 107] on div at bounding box center [243, 106] width 6 height 10
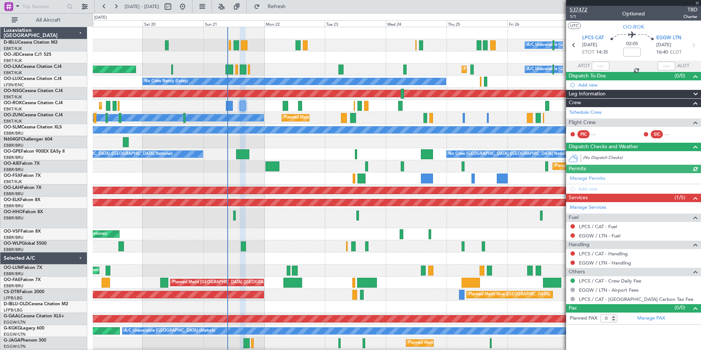
click at [579, 10] on span "537472" at bounding box center [579, 10] width 18 height 8
click at [0, 248] on html "19 Sep 2025 - 29 Sep 2025 Refresh Quick Links All Aircraft A/C Unavailable Brus…" at bounding box center [350, 175] width 701 height 350
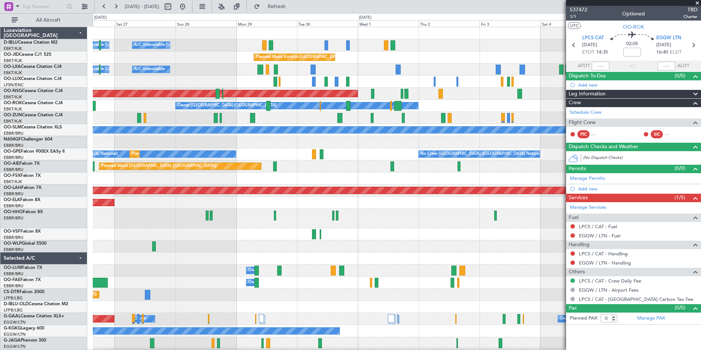
click at [0, 253] on html "26 Sep 2025 - 06 Oct 2025 Refresh Quick Links All Aircraft A/C Unavailable Brus…" at bounding box center [350, 175] width 701 height 350
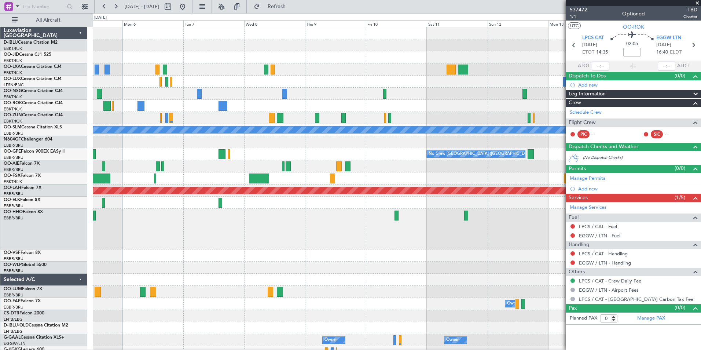
click at [158, 255] on div "A/C Unavailable Monchengladbach No Crew Brussels (Brussels National) No Crew Br…" at bounding box center [397, 283] width 608 height 513
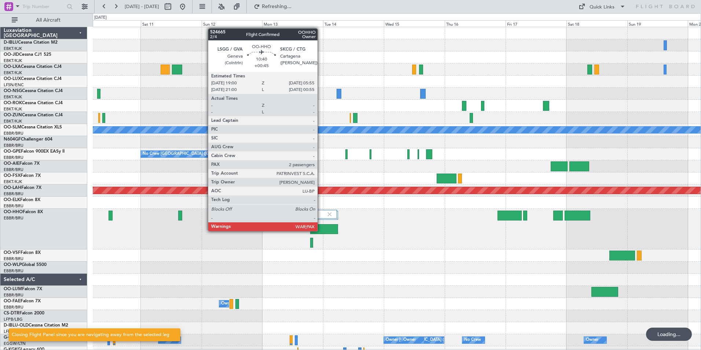
click at [321, 230] on div at bounding box center [397, 229] width 608 height 41
click at [321, 230] on div at bounding box center [324, 229] width 28 height 10
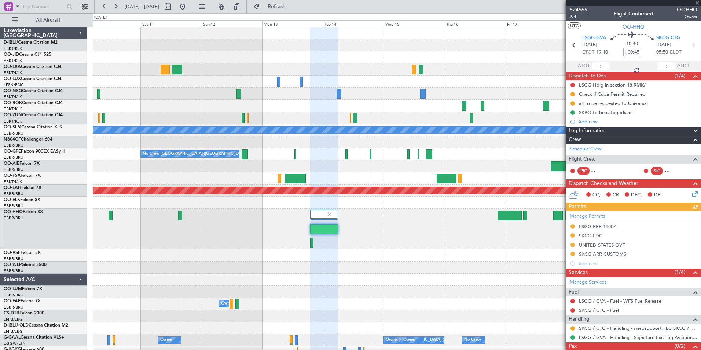
click at [578, 8] on span "524665" at bounding box center [579, 10] width 18 height 8
drag, startPoint x: 204, startPoint y: 4, endPoint x: 428, endPoint y: 109, distance: 248.1
click at [189, 4] on button at bounding box center [183, 7] width 12 height 12
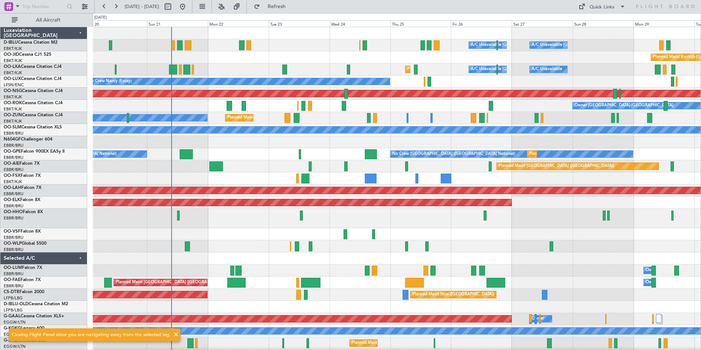
click at [344, 228] on div at bounding box center [397, 218] width 608 height 19
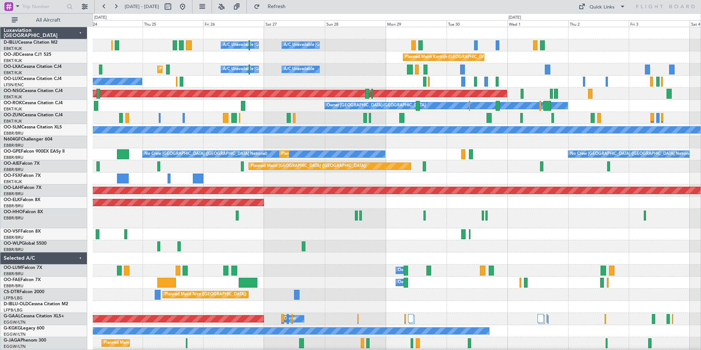
click at [289, 228] on div "A/C Unavailable Brussels (Brussels National) A/C Unavailable Kortrijk-Wevelgem …" at bounding box center [397, 272] width 608 height 491
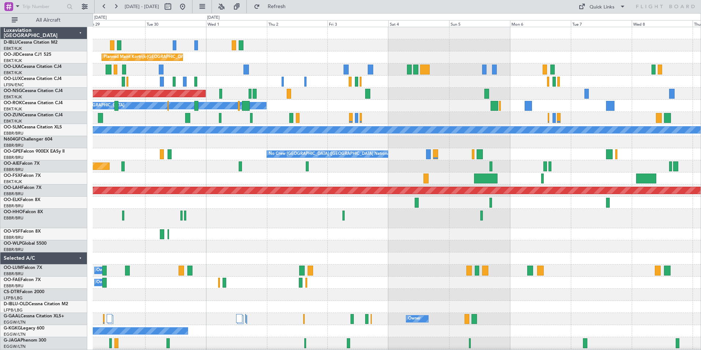
click at [248, 223] on div at bounding box center [397, 218] width 608 height 19
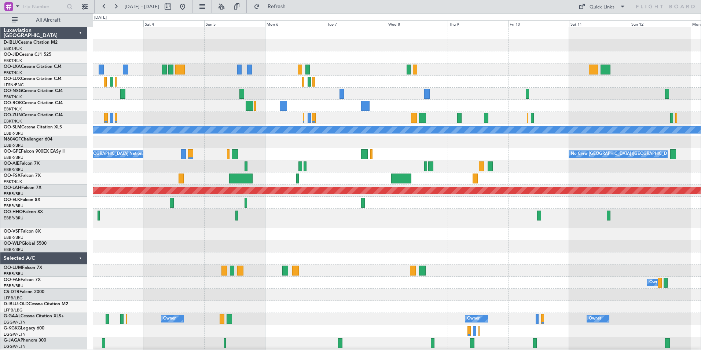
click at [222, 228] on div "Planned Maint Paris (Le Bourget) Owner Kortrijk-Wevelgem A/C Unavailable Monche…" at bounding box center [397, 272] width 608 height 491
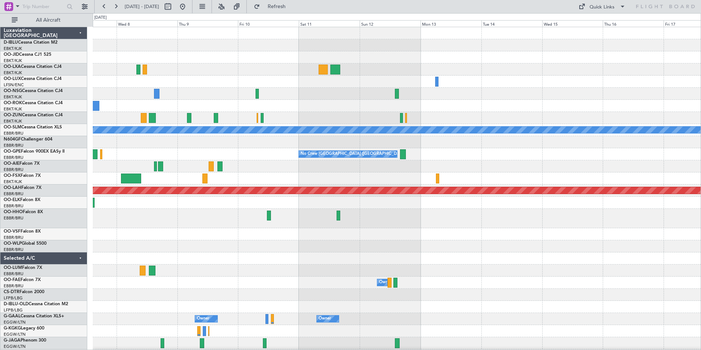
click at [286, 241] on div "A/C Unavailable Monchengladbach No Crew Brussels (Brussels National) Planned Ma…" at bounding box center [397, 272] width 608 height 491
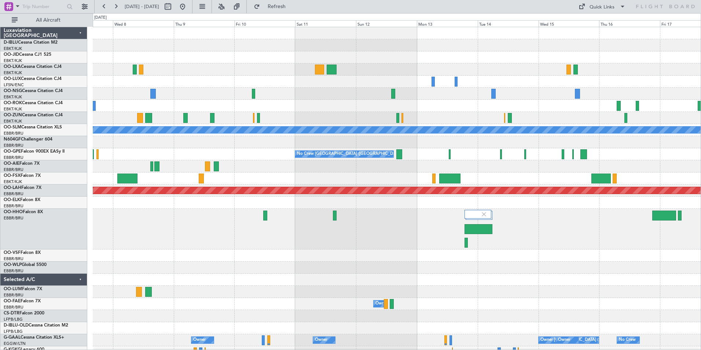
click at [517, 227] on div at bounding box center [397, 229] width 608 height 41
click at [189, 12] on button at bounding box center [183, 7] width 12 height 12
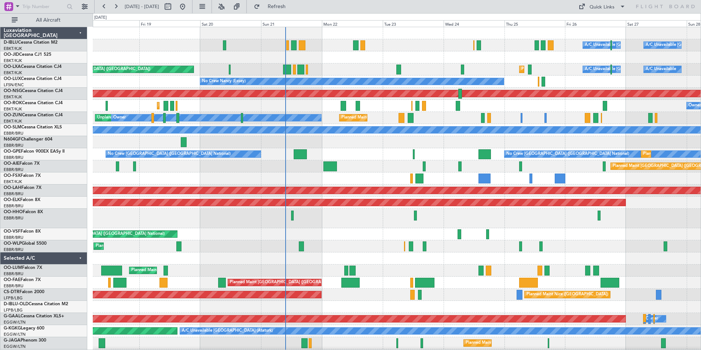
click at [350, 251] on div "A/C Unavailable Brussels (Brussels National) A/C Unavailable Kortrijk-Wevelgem …" at bounding box center [397, 272] width 608 height 491
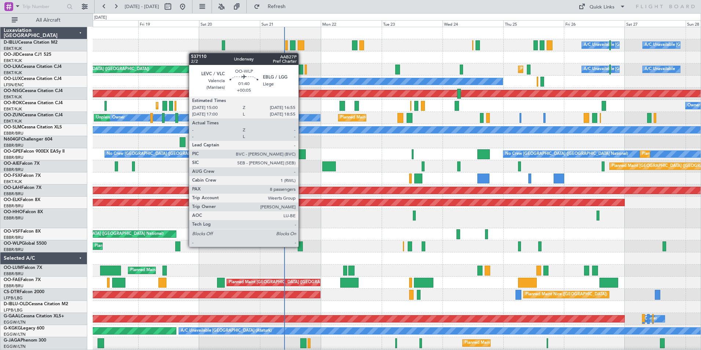
click at [302, 246] on div at bounding box center [300, 246] width 5 height 10
